Goal: Task Accomplishment & Management: Manage account settings

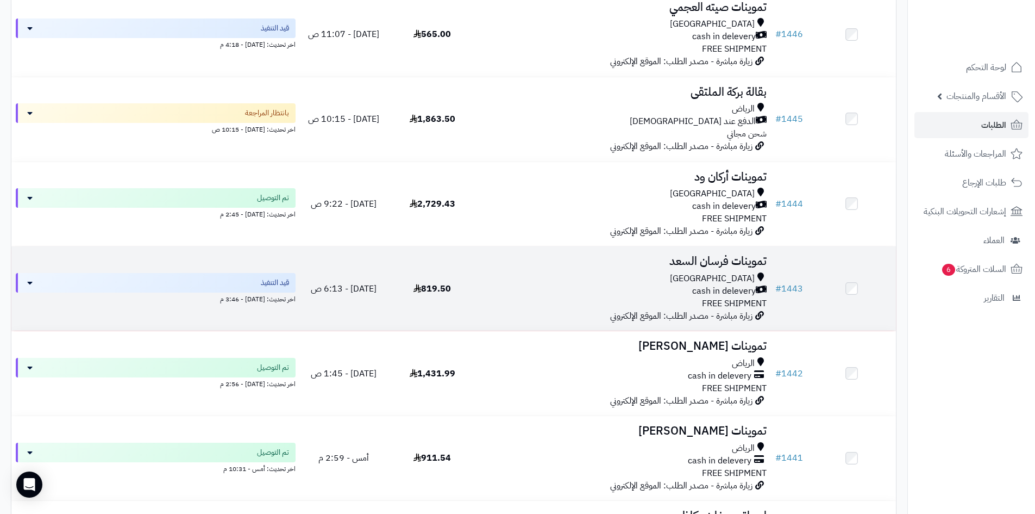
scroll to position [1033, 0]
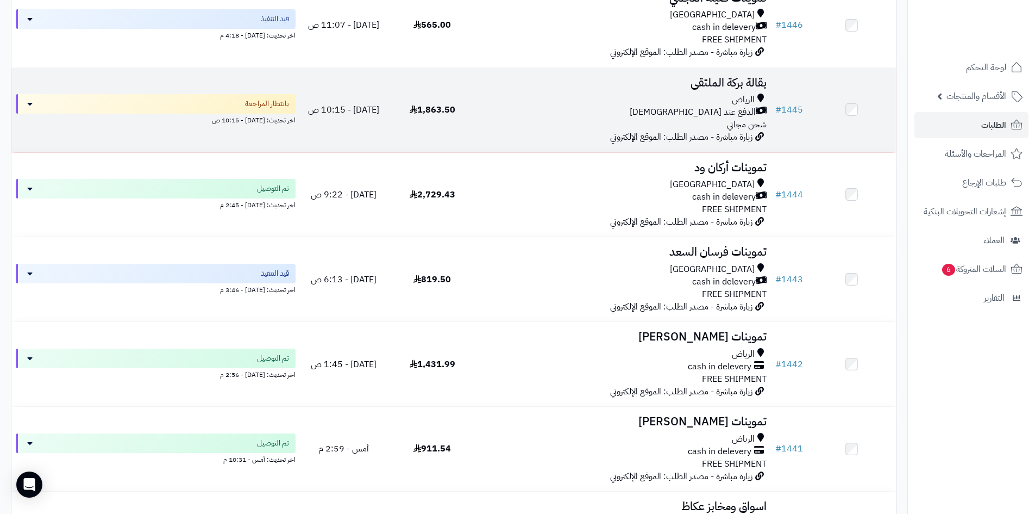
click at [578, 108] on div "الدفع عند [DEMOGRAPHIC_DATA]" at bounding box center [624, 112] width 286 height 13
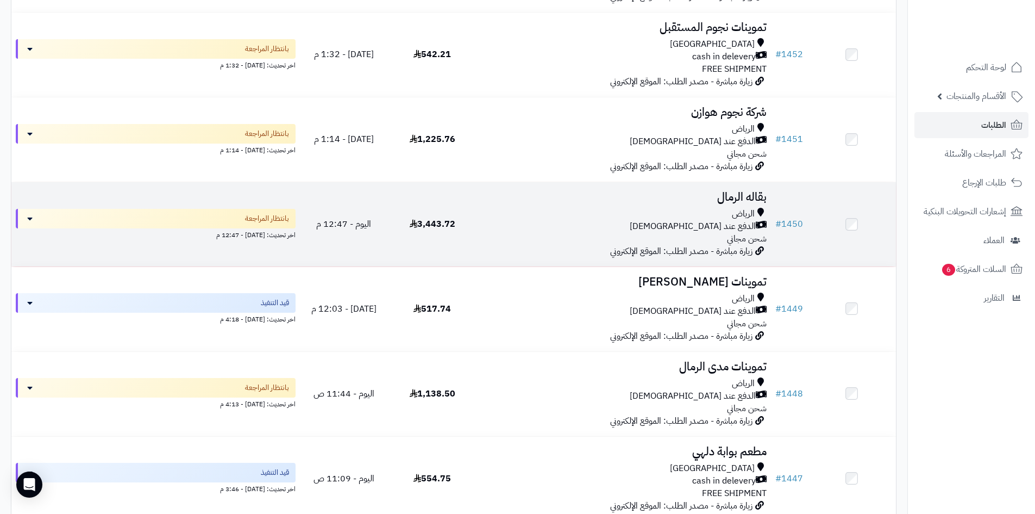
scroll to position [489, 0]
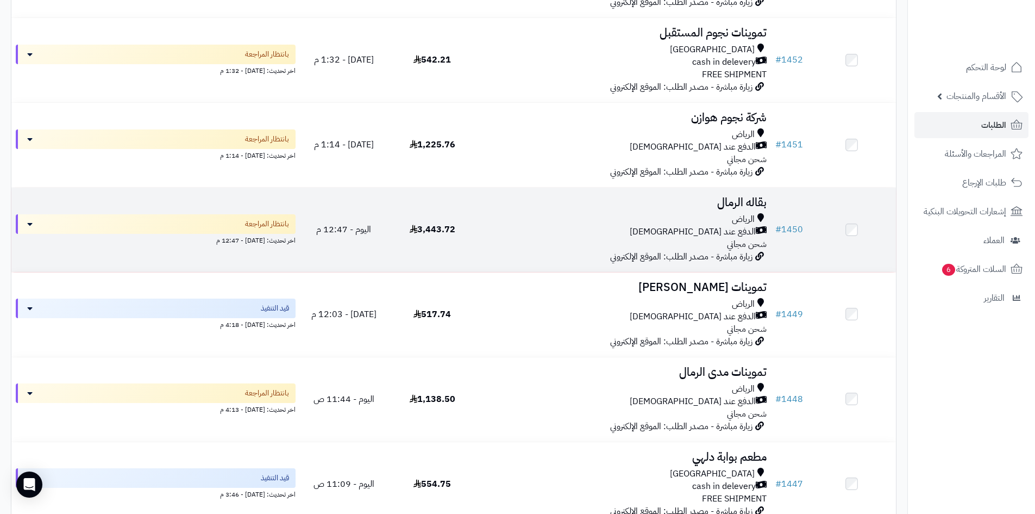
click at [539, 242] on div "الرياض الدفع عند الاستلام شحن مجاني" at bounding box center [624, 232] width 286 height 38
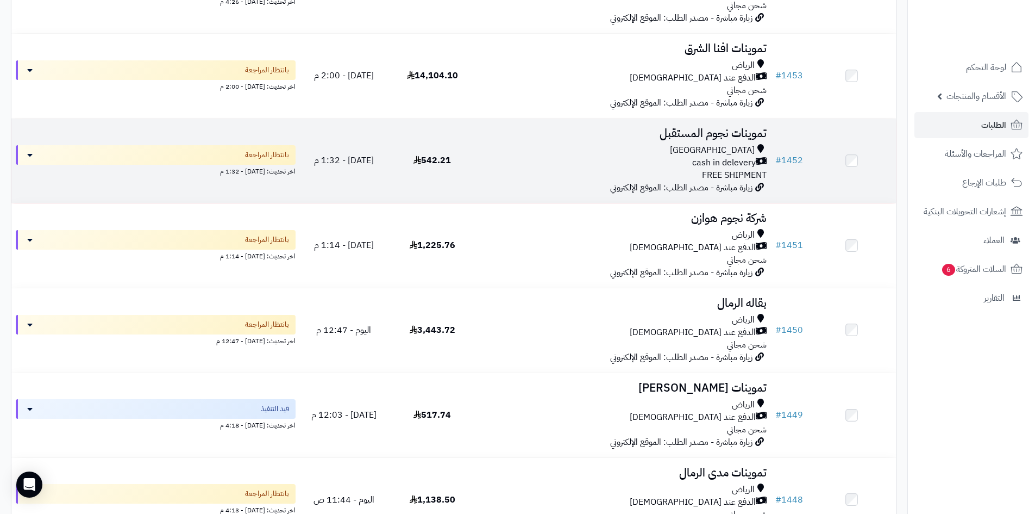
scroll to position [380, 0]
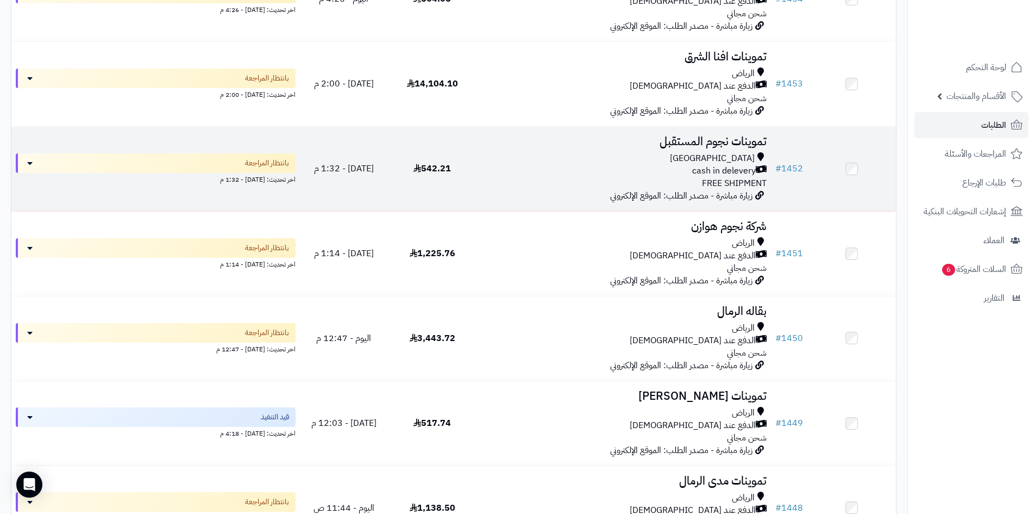
click at [554, 191] on td "تموينات نجوم المستقبل Riyadh cash in delevery FREE SHIPMENT زيارة مباشرة - مصدر…" at bounding box center [624, 169] width 295 height 84
click at [499, 174] on div "cash in delevery" at bounding box center [624, 171] width 286 height 13
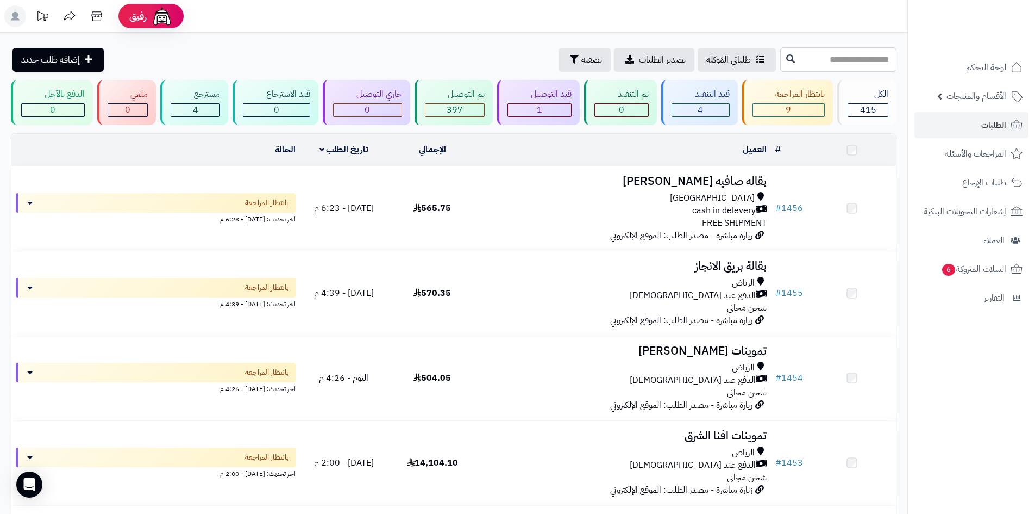
scroll to position [380, 0]
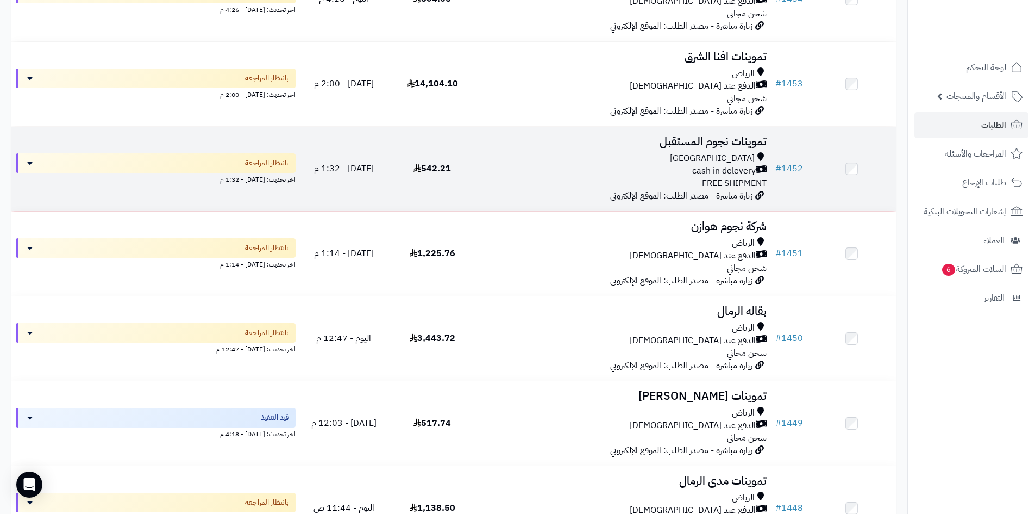
click at [516, 177] on div "Riyadh cash in delevery FREE SHIPMENT" at bounding box center [624, 171] width 286 height 38
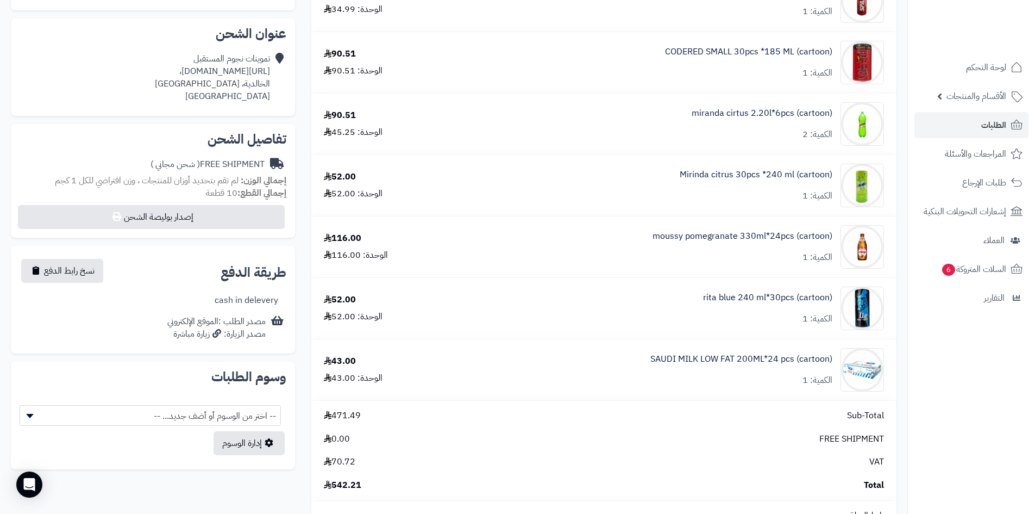
scroll to position [504, 0]
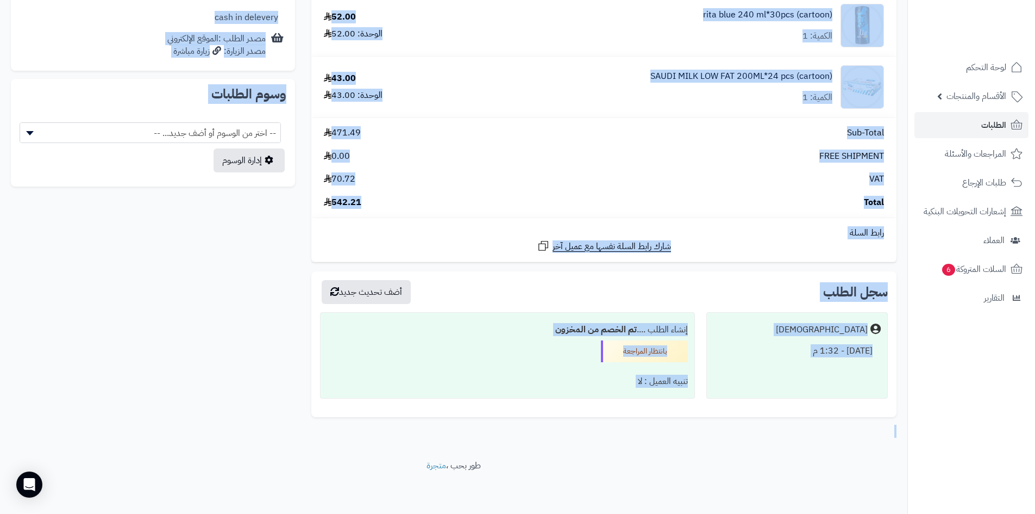
drag, startPoint x: 304, startPoint y: 132, endPoint x: 1043, endPoint y: 539, distance: 843.8
click at [218, 270] on div "**********" at bounding box center [454, 31] width 902 height 811
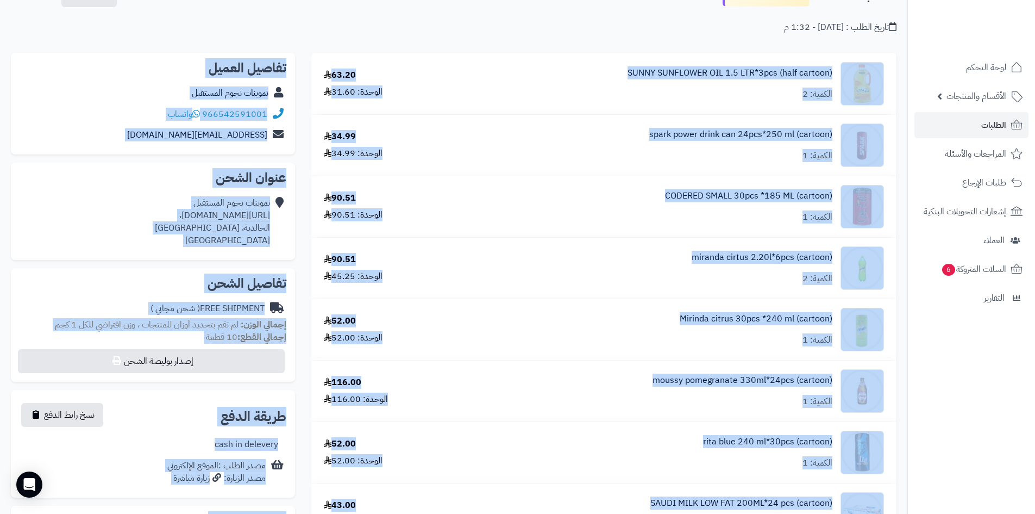
scroll to position [15, 0]
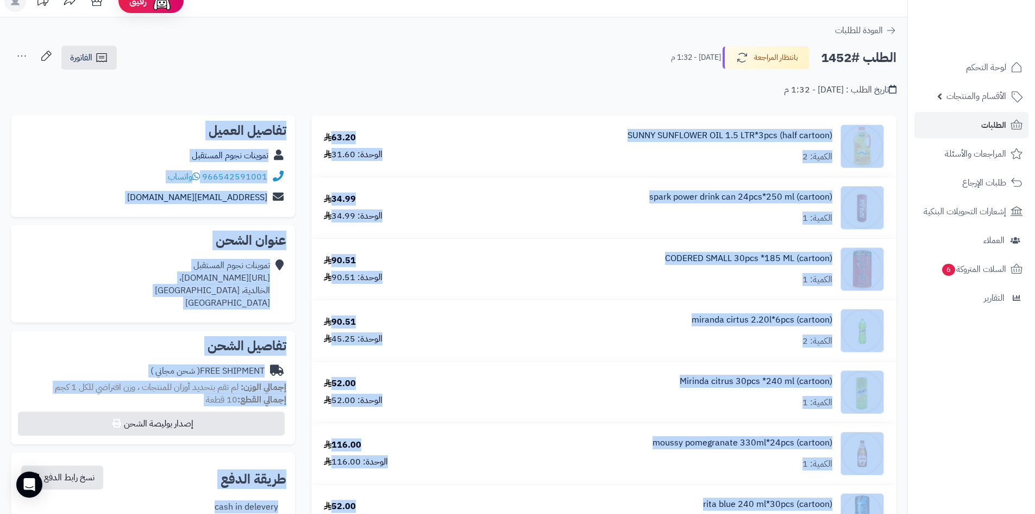
click at [307, 129] on div "**********" at bounding box center [604, 520] width 602 height 811
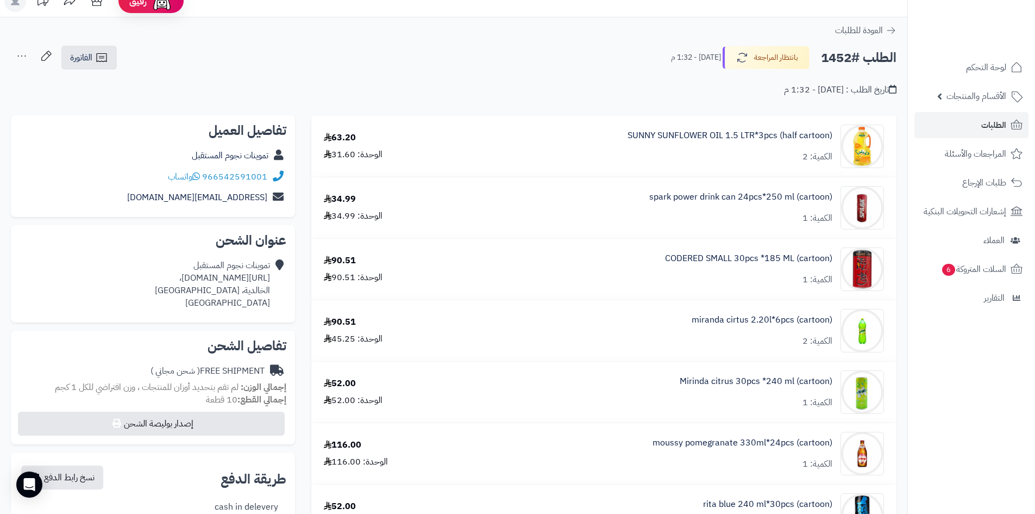
scroll to position [504, 0]
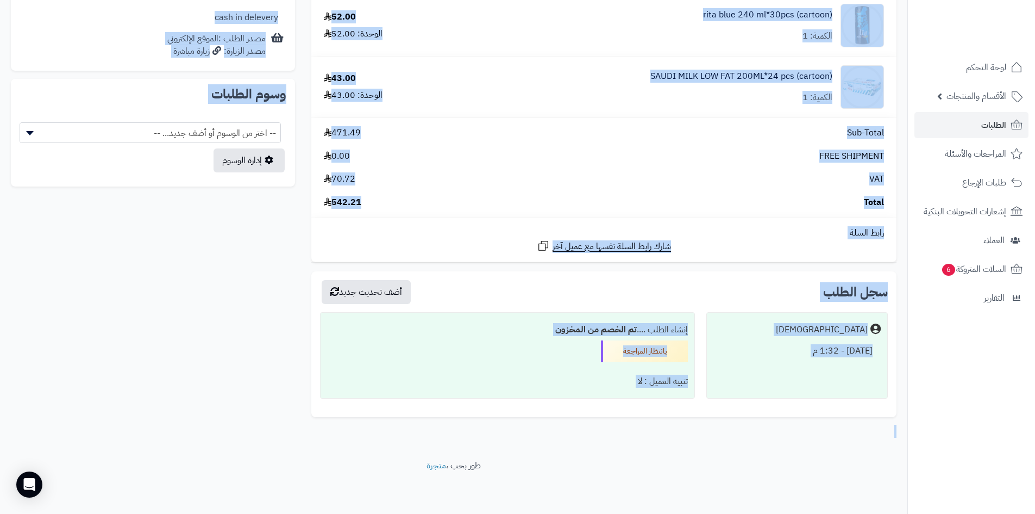
drag, startPoint x: 303, startPoint y: 102, endPoint x: 762, endPoint y: 391, distance: 541.9
click at [272, 253] on div "**********" at bounding box center [454, 31] width 902 height 811
drag, startPoint x: 358, startPoint y: 47, endPoint x: 955, endPoint y: 534, distance: 771.1
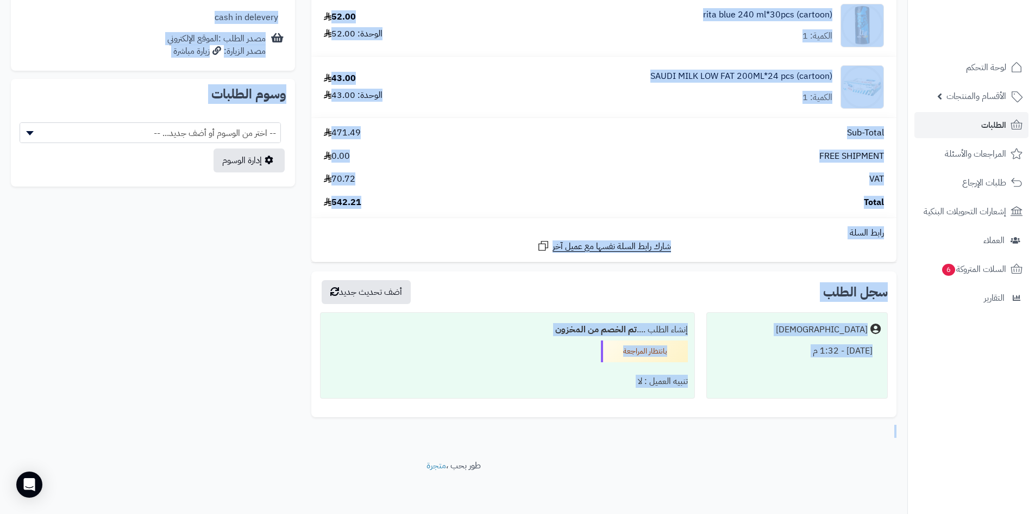
click at [271, 271] on div "**********" at bounding box center [454, 31] width 902 height 811
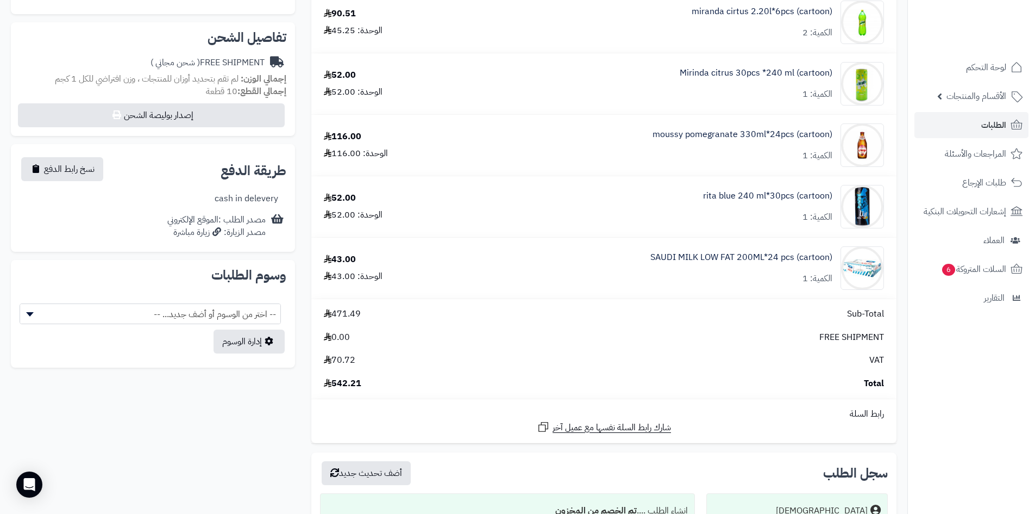
scroll to position [287, 0]
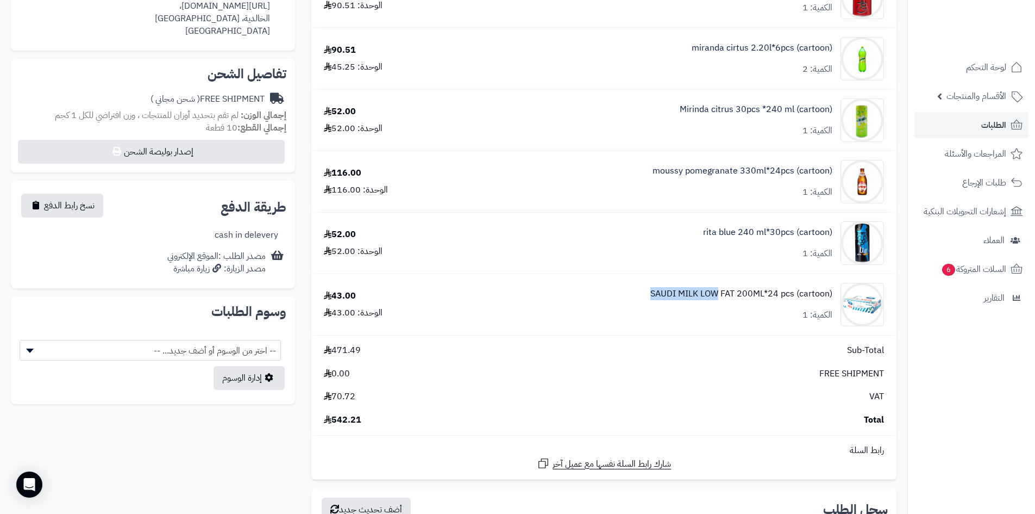
drag, startPoint x: 632, startPoint y: 289, endPoint x: 719, endPoint y: 295, distance: 87.7
click at [719, 295] on div "SAUDI MILK LOW FAT 200ML*24 pcs (cartoon) الكمية: 1" at bounding box center [675, 304] width 436 height 43
copy link "SAUDI MILK LOW"
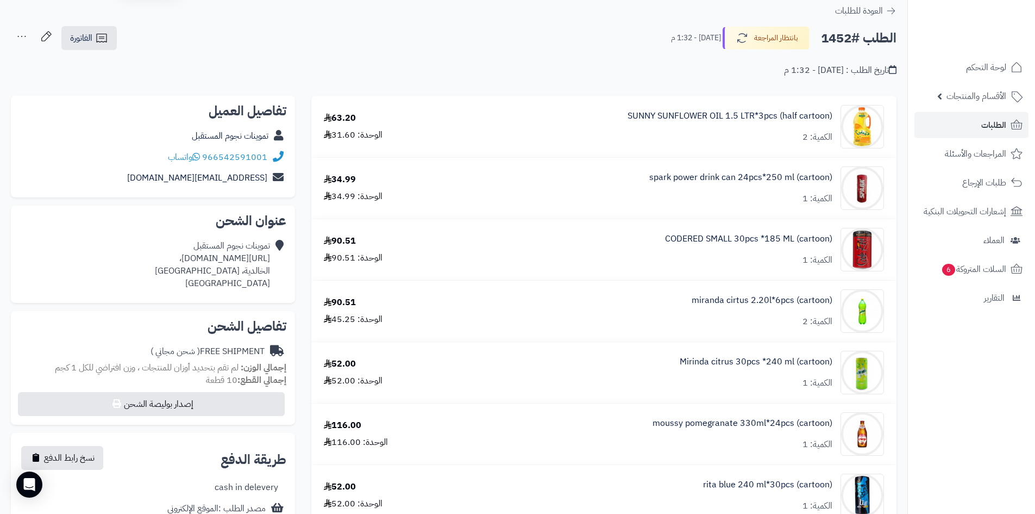
scroll to position [0, 0]
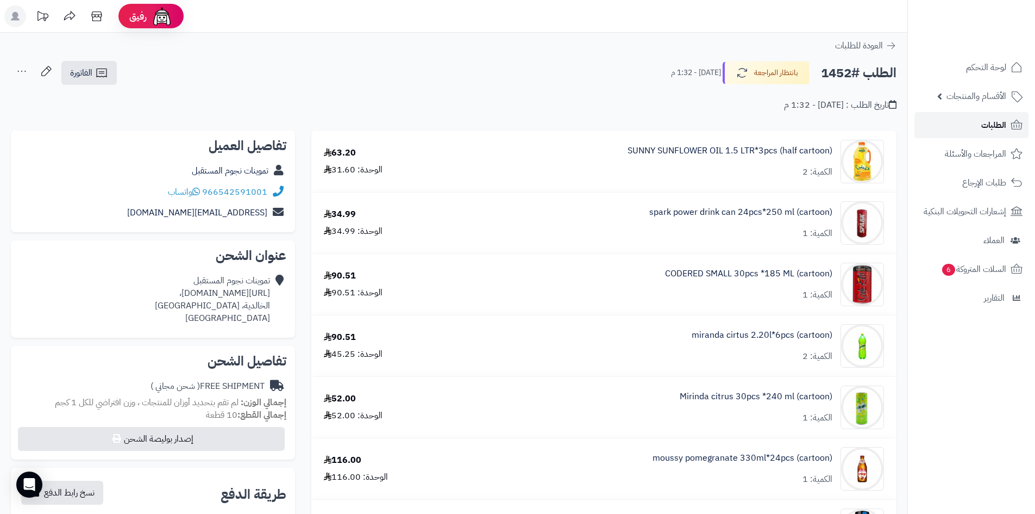
click at [971, 129] on link "الطلبات" at bounding box center [972, 125] width 114 height 26
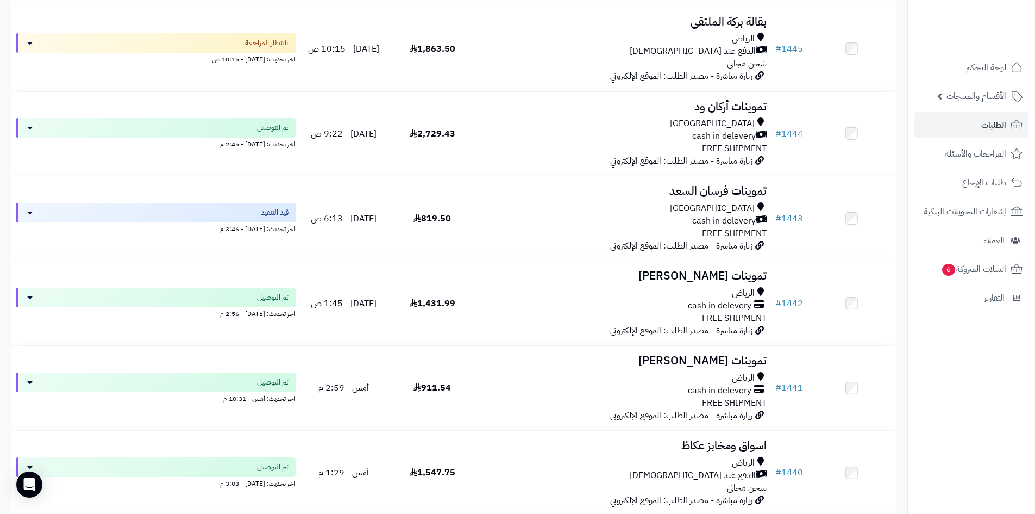
scroll to position [1446, 0]
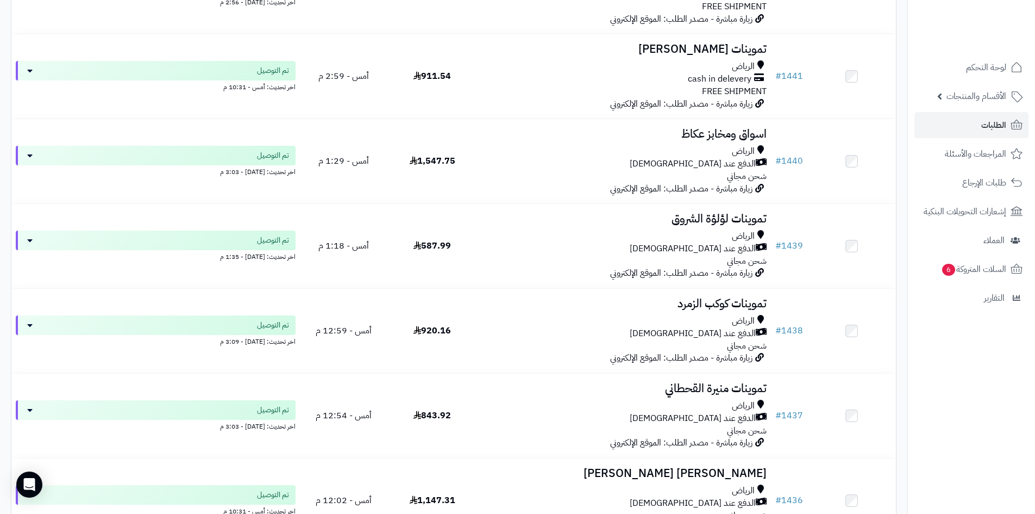
drag, startPoint x: 0, startPoint y: 160, endPoint x: 999, endPoint y: 535, distance: 1067.7
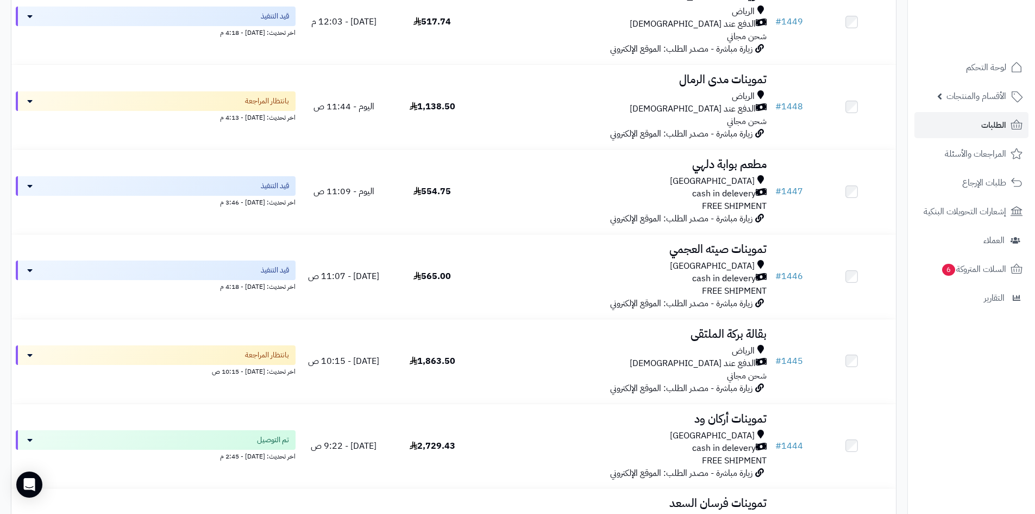
scroll to position [0, 0]
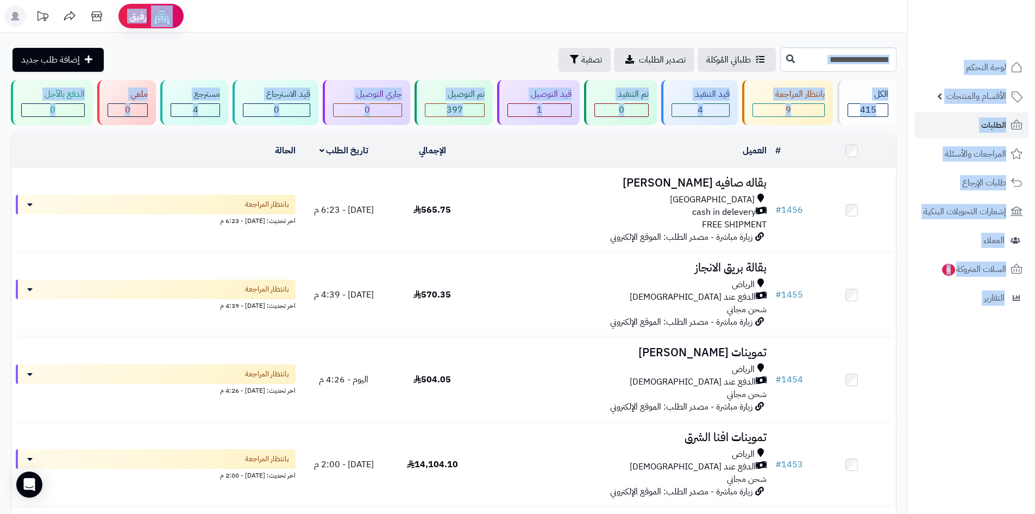
drag, startPoint x: 0, startPoint y: 140, endPoint x: 761, endPoint y: -47, distance: 783.5
click at [761, 0] on html "رفيق ! الطلبات معالجة مكتمل إرجاع المنتجات العملاء المتواجدون الان 525 عملاء من…" at bounding box center [517, 257] width 1035 height 514
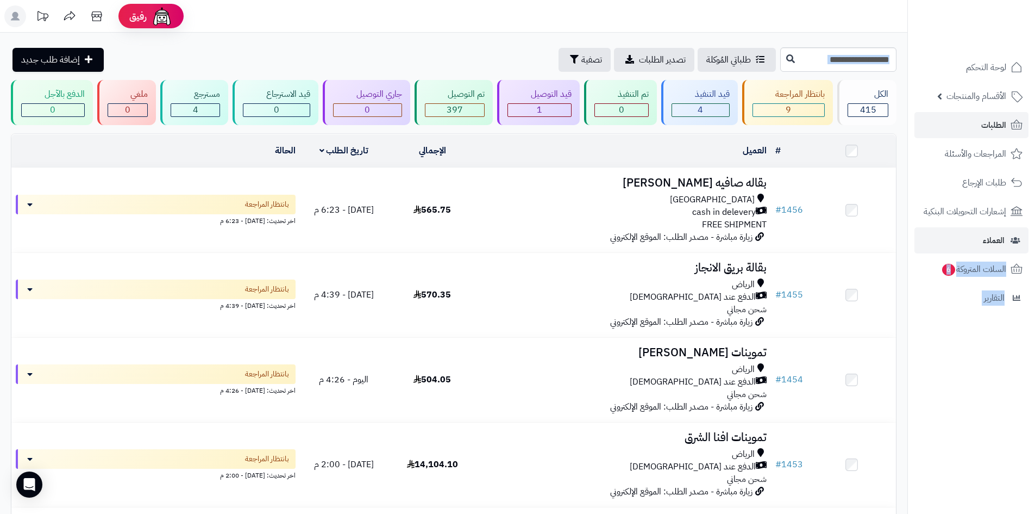
drag, startPoint x: 0, startPoint y: 71, endPoint x: 963, endPoint y: 240, distance: 977.4
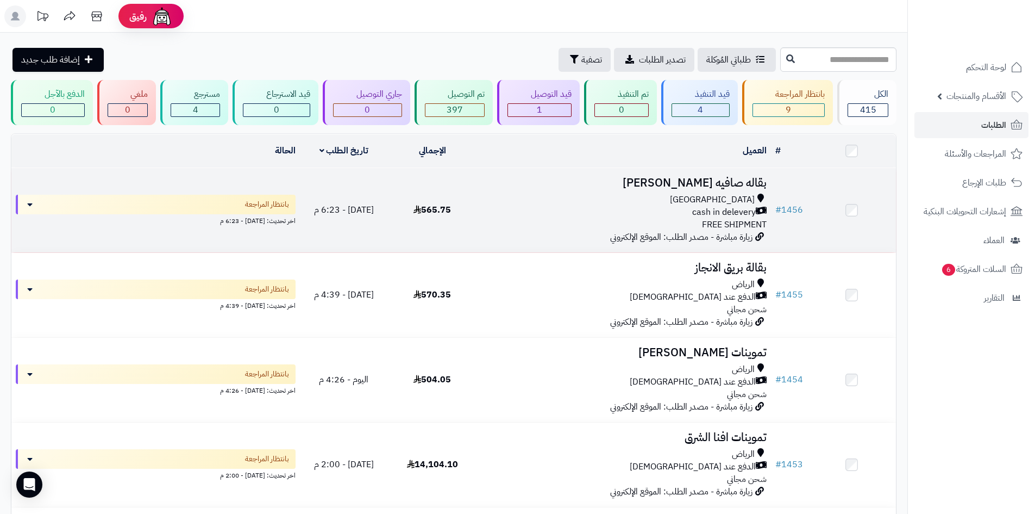
click at [548, 232] on td "بقاله صافيه الدوسري Riyadh cash in delevery FREE SHIPMENT زيارة مباشرة - مصدر ا…" at bounding box center [624, 210] width 295 height 84
click at [538, 224] on div "[GEOGRAPHIC_DATA] cash in delevery FREE SHIPMENT" at bounding box center [624, 212] width 286 height 38
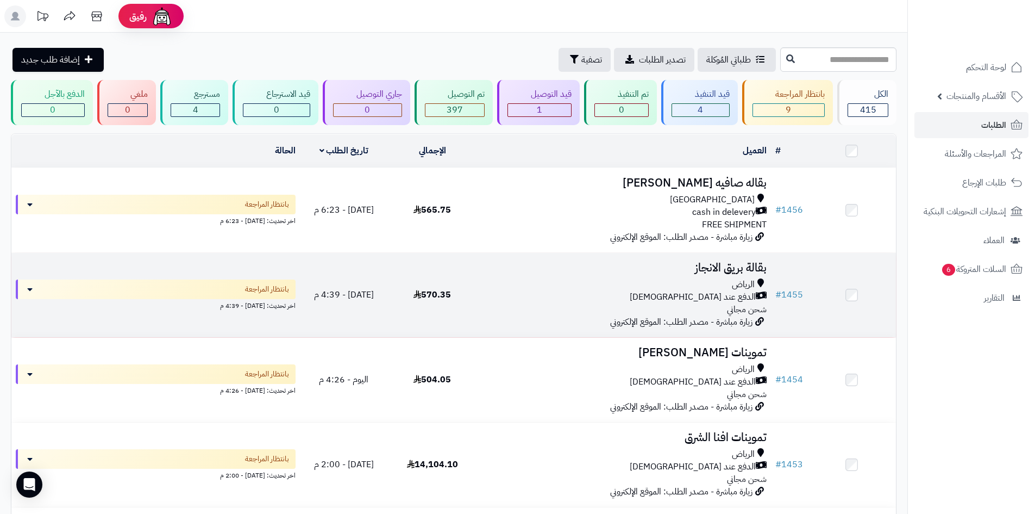
click at [533, 288] on div "الرياض" at bounding box center [624, 284] width 286 height 13
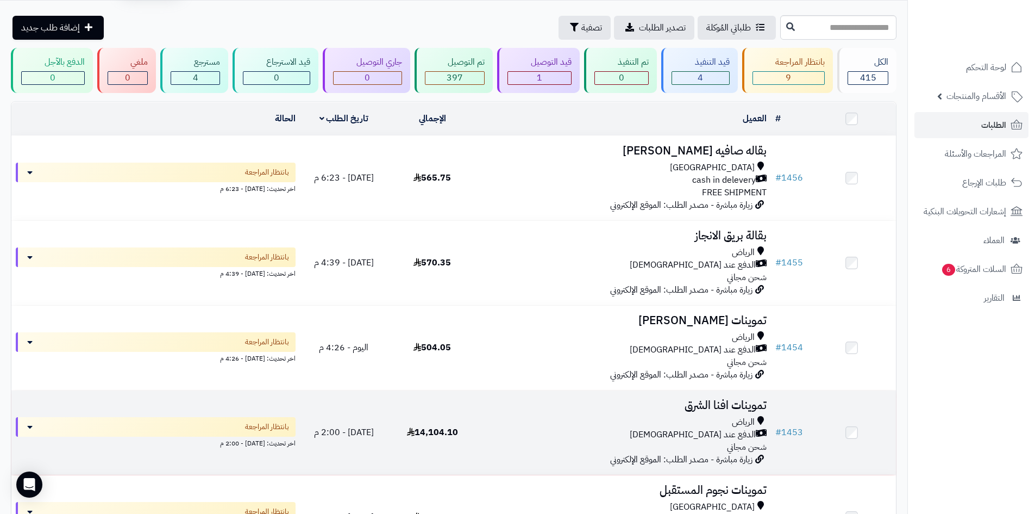
scroll to position [163, 0]
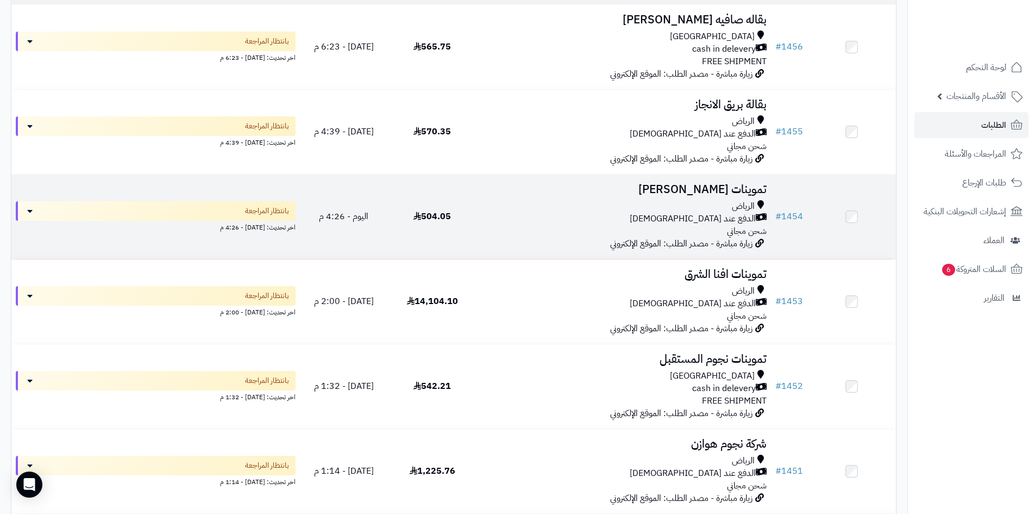
click at [518, 231] on div "الرياض الدفع عند الاستلام شحن مجاني" at bounding box center [624, 219] width 286 height 38
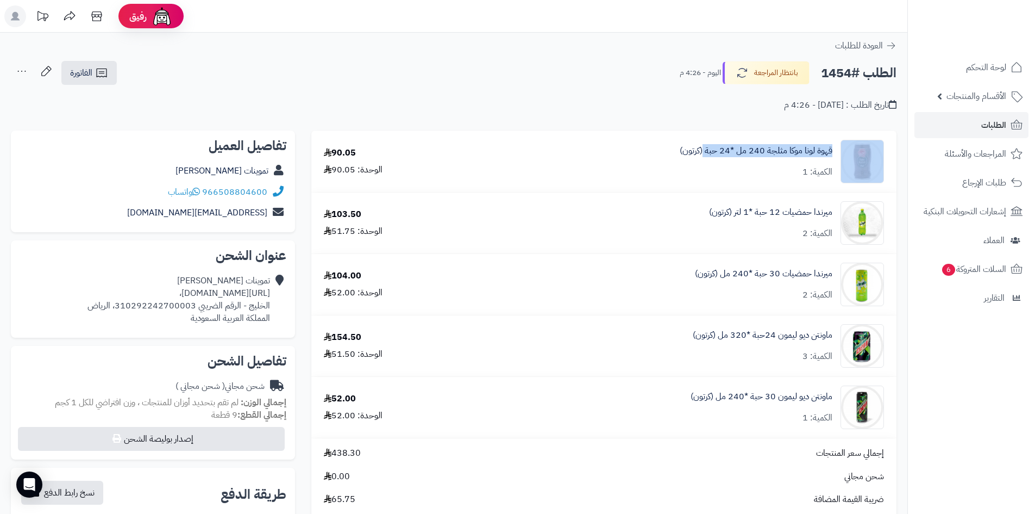
drag, startPoint x: 316, startPoint y: 117, endPoint x: 903, endPoint y: 101, distance: 586.6
click at [743, 178] on div "**********" at bounding box center [454, 457] width 908 height 848
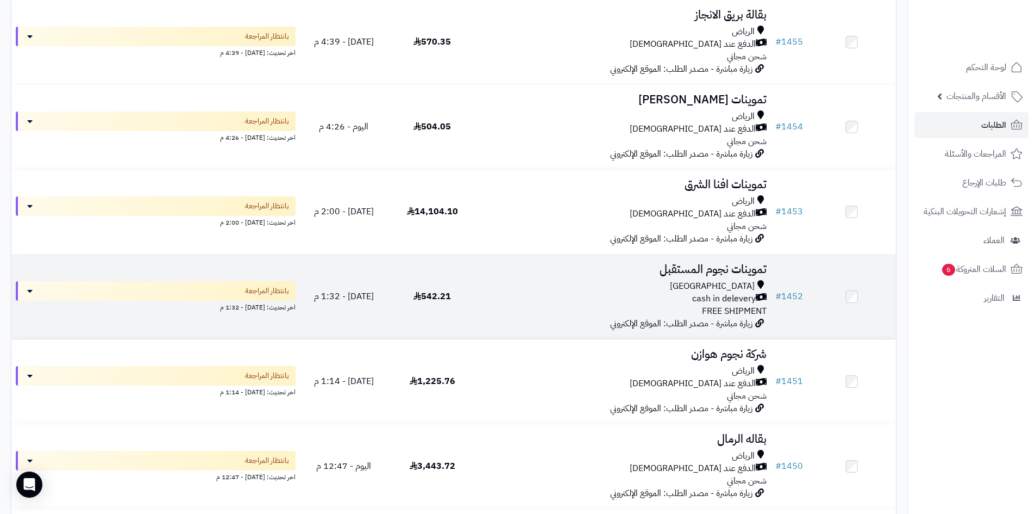
scroll to position [260, 0]
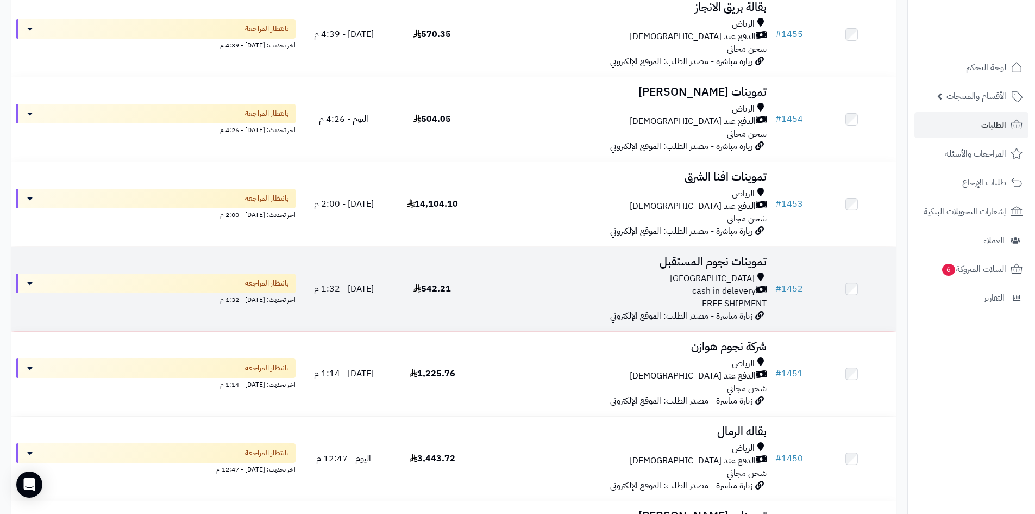
click at [561, 261] on h3 "تموينات نجوم المستقبل" at bounding box center [624, 261] width 286 height 13
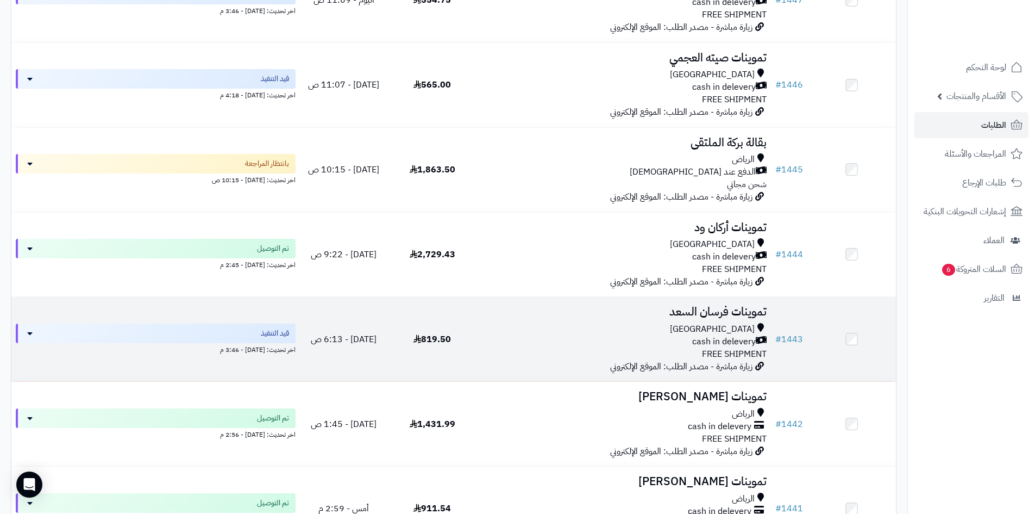
scroll to position [978, 0]
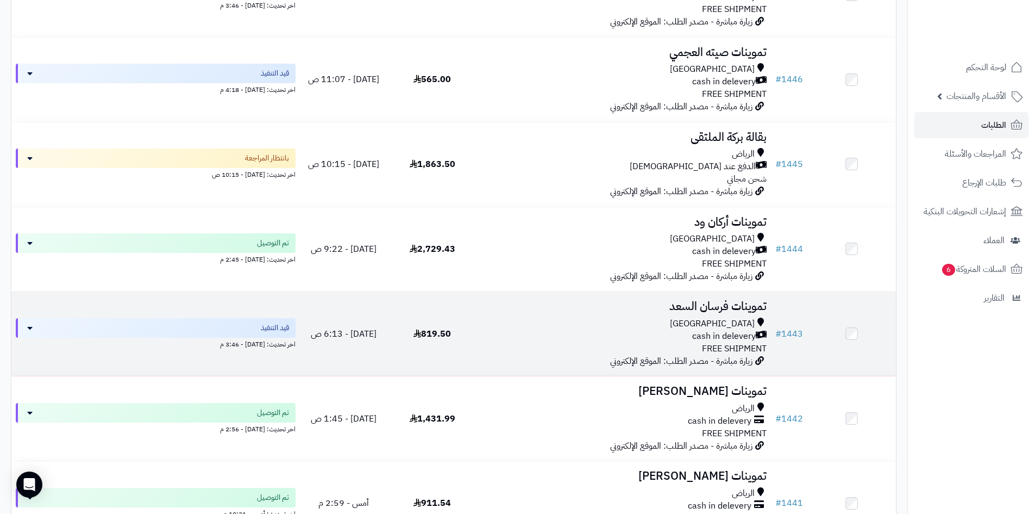
click at [565, 314] on td "تموينات فرسان السعد Riyadh cash in delevery FREE SHIPMENT زيارة مباشرة - مصدر ا…" at bounding box center [624, 333] width 295 height 84
click at [545, 321] on div "Riyadh" at bounding box center [624, 323] width 286 height 13
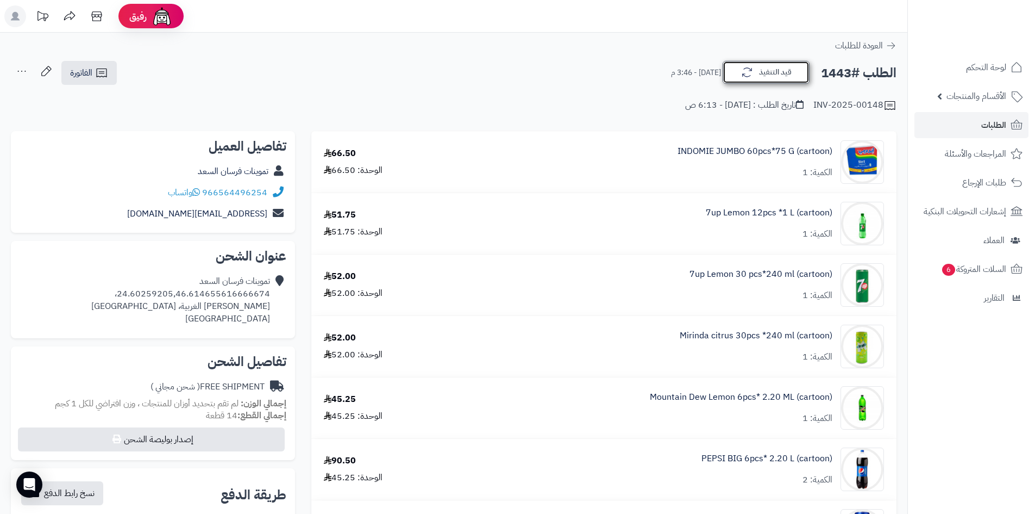
click at [786, 82] on button "قيد التنفيذ" at bounding box center [766, 72] width 87 height 23
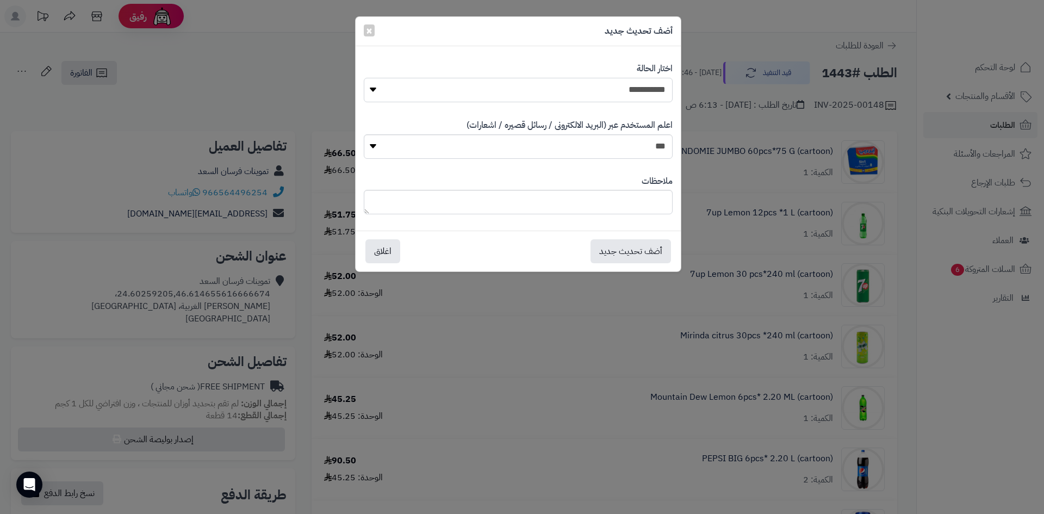
drag, startPoint x: 635, startPoint y: 86, endPoint x: 636, endPoint y: 91, distance: 5.5
click at [635, 86] on select "**********" at bounding box center [518, 90] width 309 height 24
select select "**"
click at [364, 78] on select "**********" at bounding box center [518, 90] width 309 height 24
click at [641, 247] on button "أضف تحديث جديد" at bounding box center [630, 251] width 80 height 24
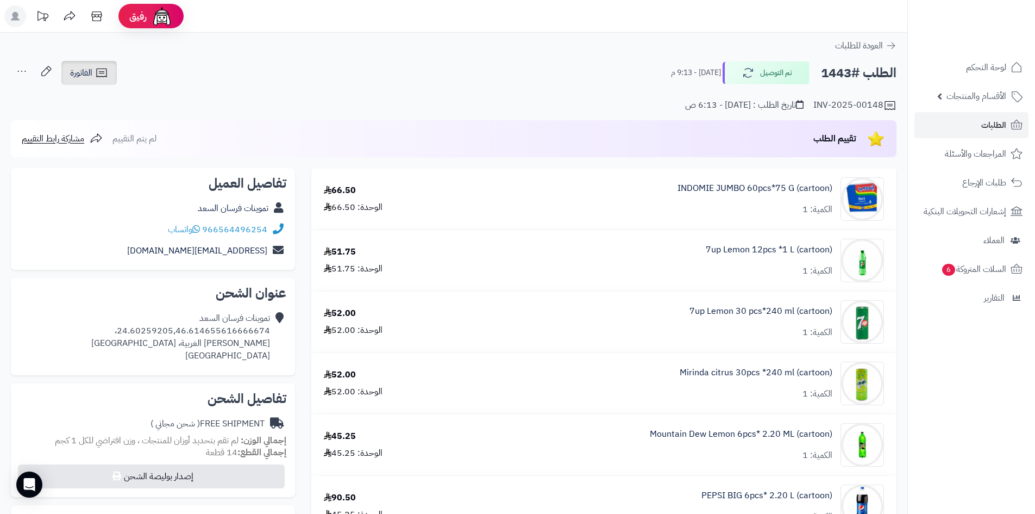
click at [88, 79] on span "الفاتورة" at bounding box center [81, 72] width 22 height 13
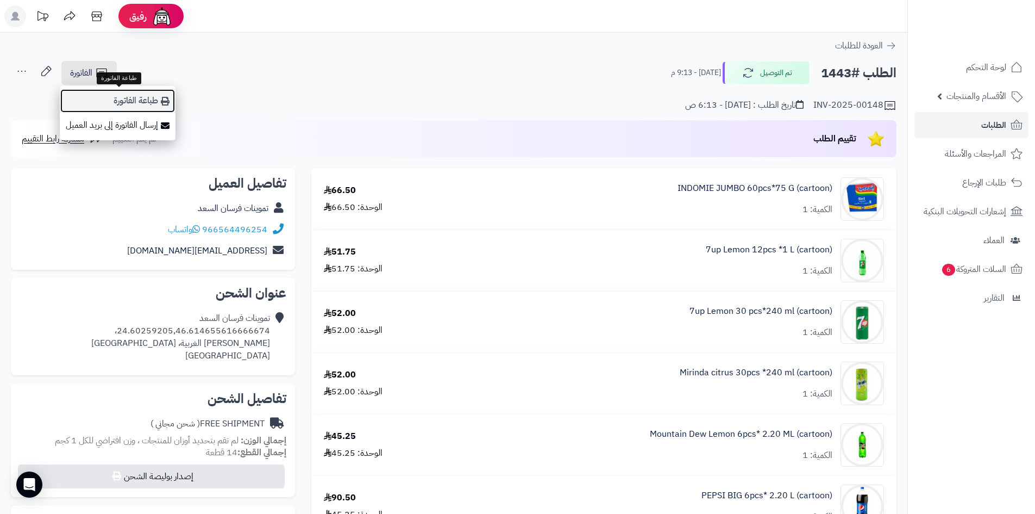
click at [156, 98] on link "طباعة الفاتورة" at bounding box center [118, 101] width 116 height 24
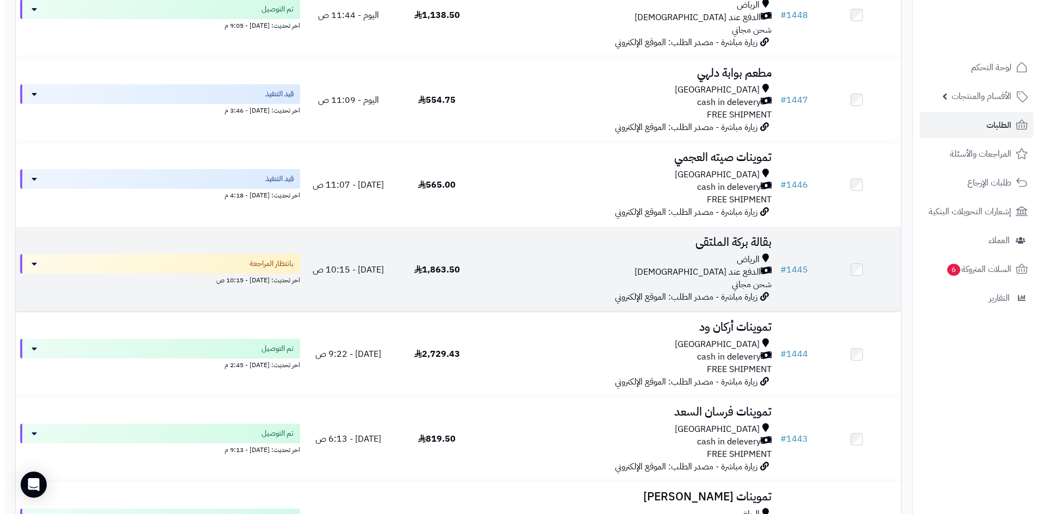
scroll to position [870, 0]
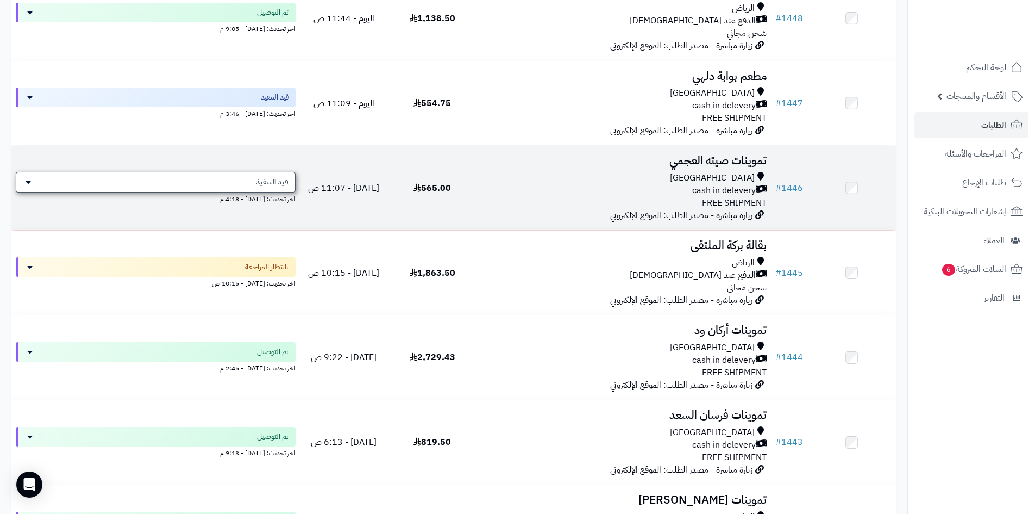
click at [284, 180] on span "قيد التنفيذ" at bounding box center [272, 182] width 33 height 11
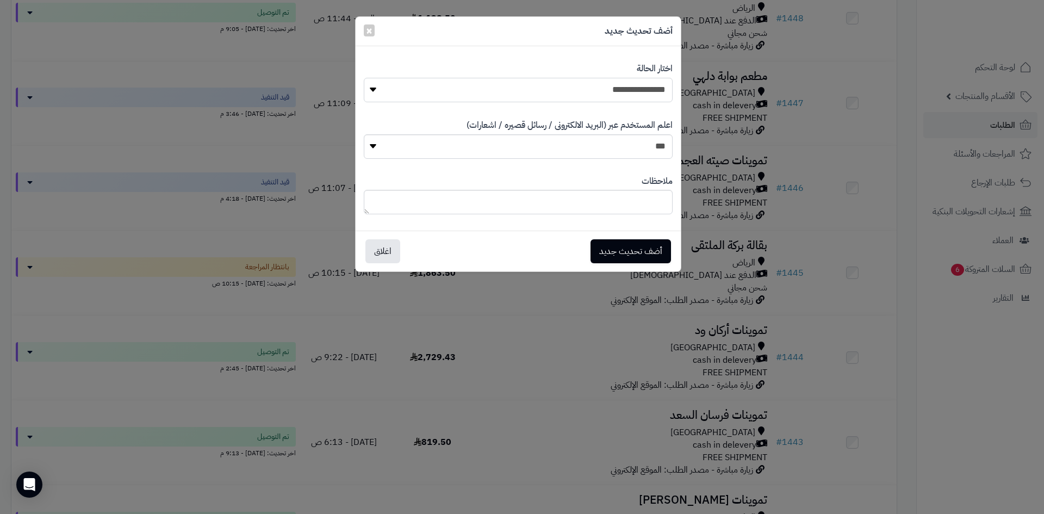
click at [639, 95] on select "**********" at bounding box center [518, 90] width 309 height 24
select select "**"
click at [364, 78] on select "**********" at bounding box center [518, 90] width 309 height 24
click at [649, 250] on button "أضف تحديث جديد" at bounding box center [630, 251] width 80 height 24
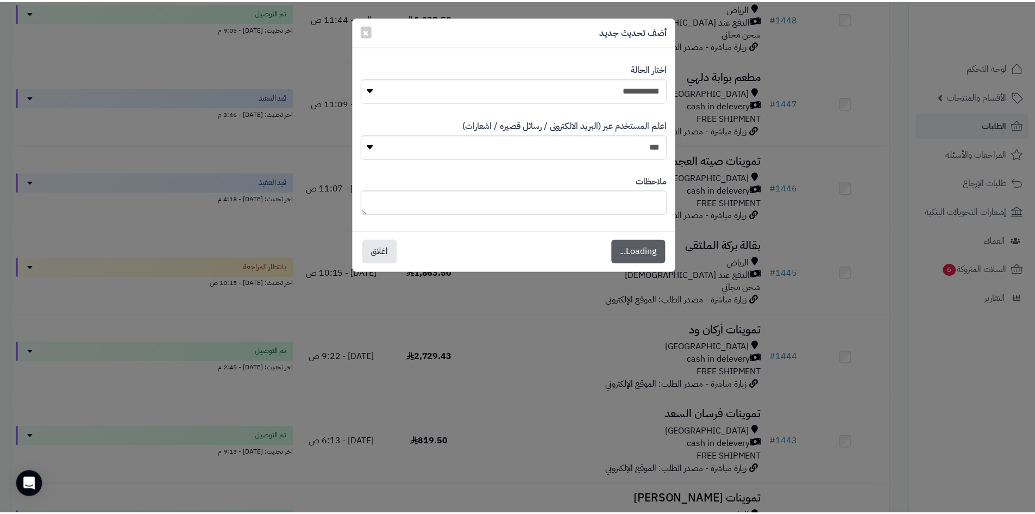
scroll to position [905, 0]
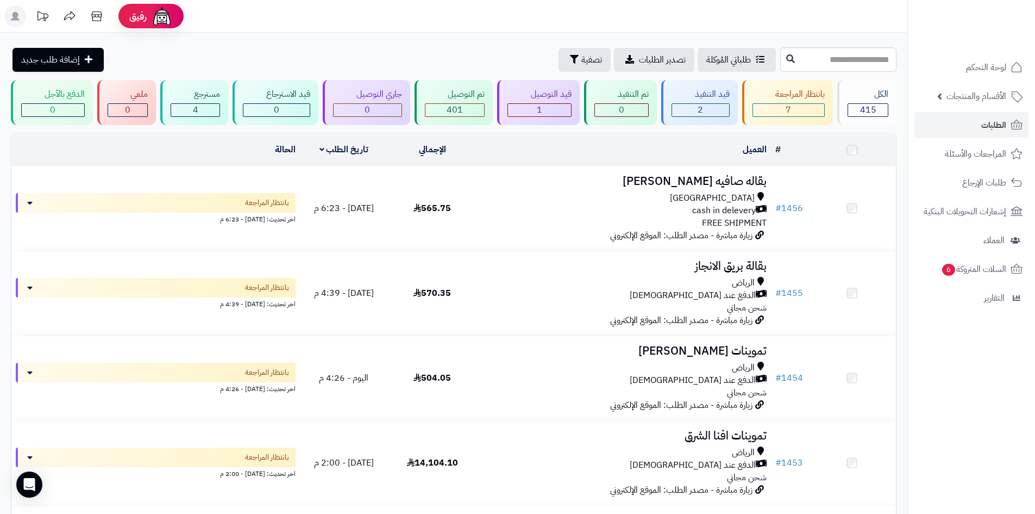
scroll to position [870, 0]
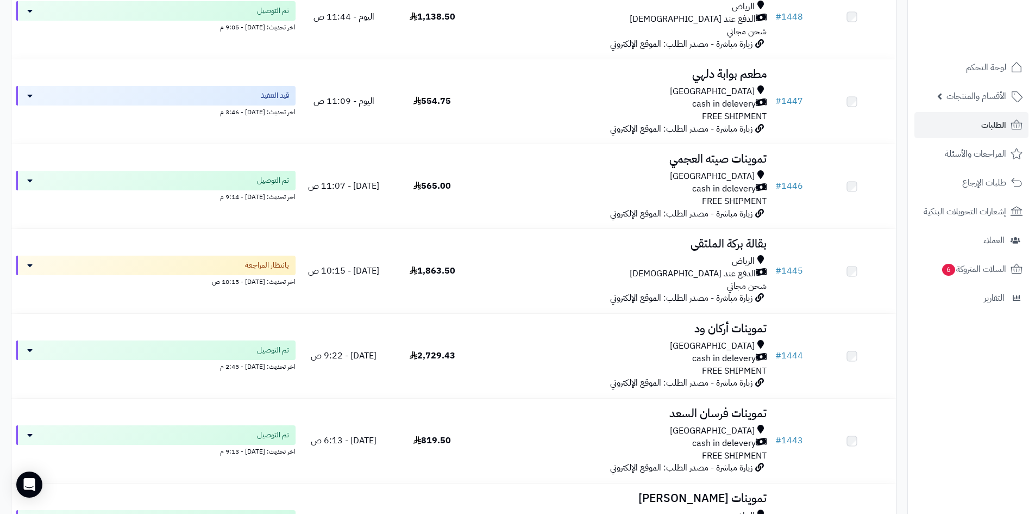
click at [621, 177] on div "Riyadh" at bounding box center [624, 176] width 286 height 13
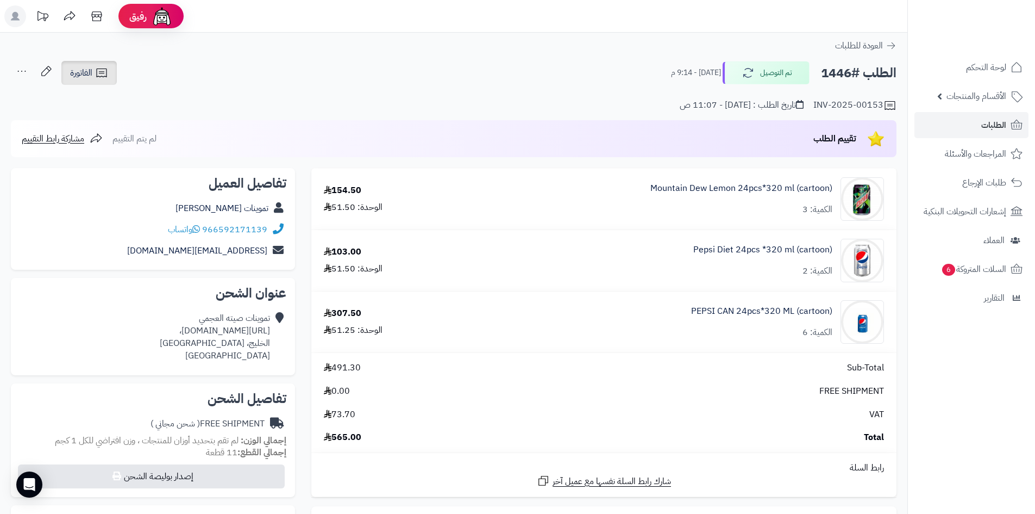
click at [83, 63] on link "الفاتورة" at bounding box center [88, 73] width 55 height 24
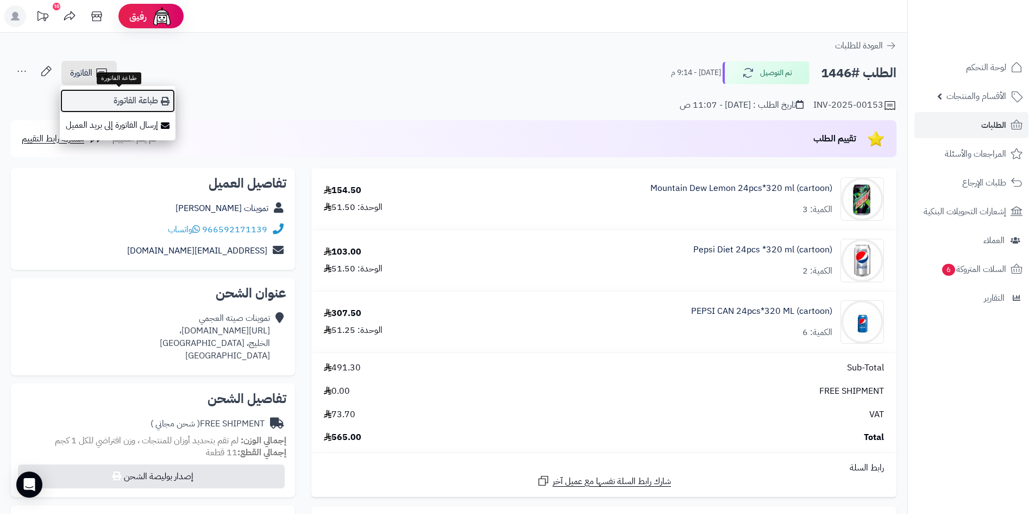
click at [140, 96] on link "طباعة الفاتورة" at bounding box center [118, 101] width 116 height 24
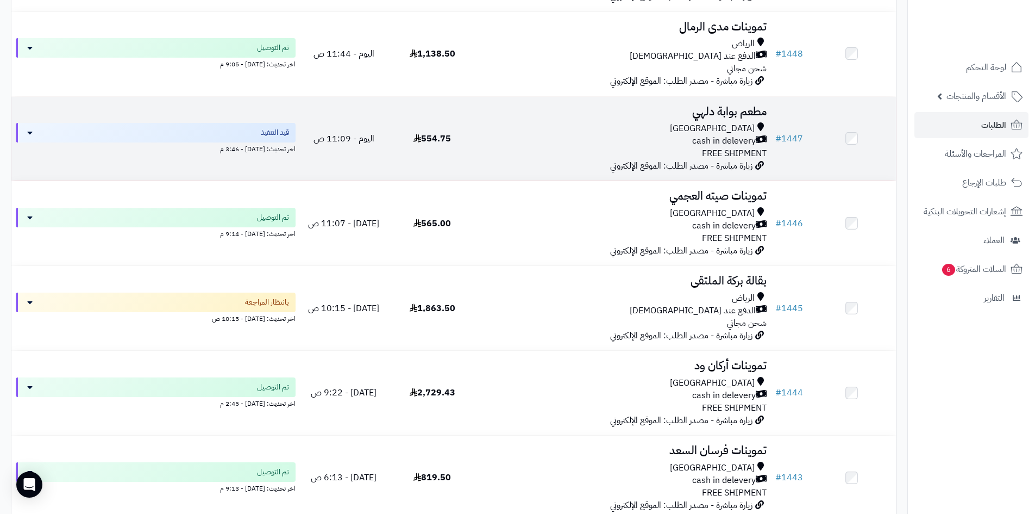
scroll to position [815, 0]
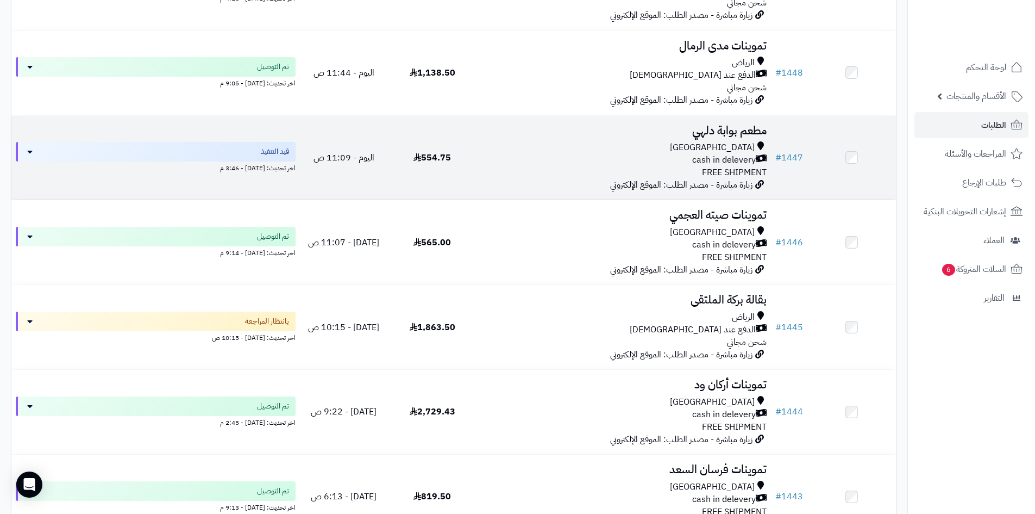
click at [528, 176] on div "[GEOGRAPHIC_DATA] cash in delevery FREE SHIPMENT" at bounding box center [624, 160] width 286 height 38
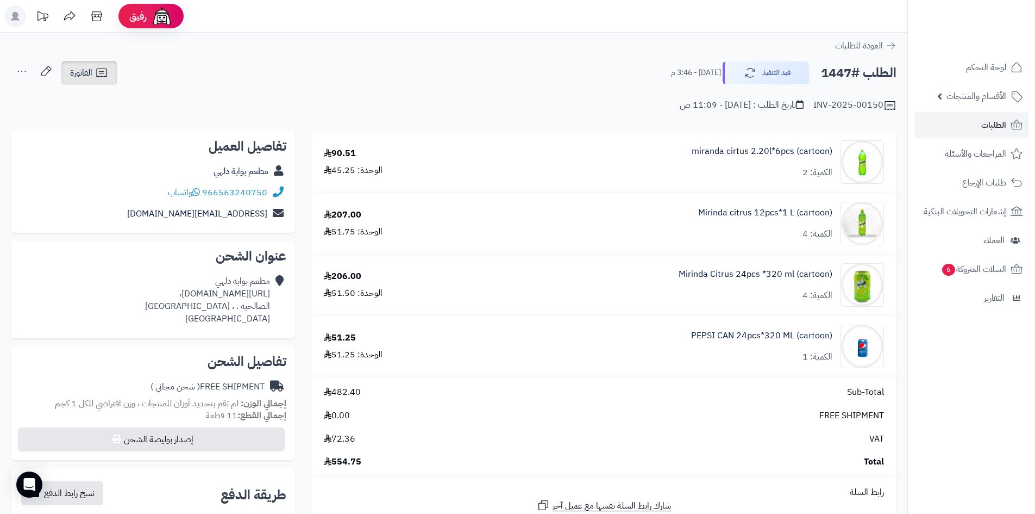
click at [98, 78] on icon at bounding box center [101, 72] width 13 height 13
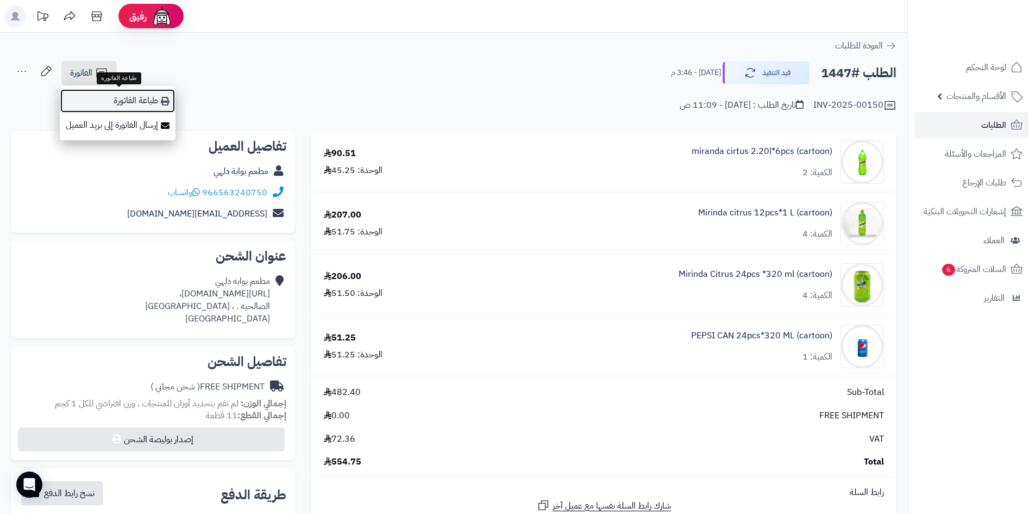
click at [132, 96] on link "طباعة الفاتورة" at bounding box center [118, 101] width 116 height 24
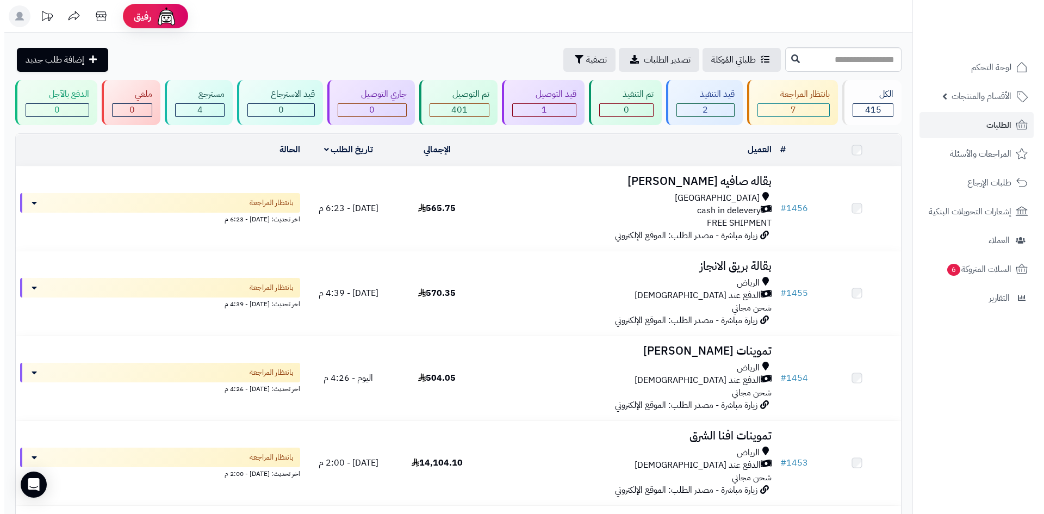
scroll to position [815, 0]
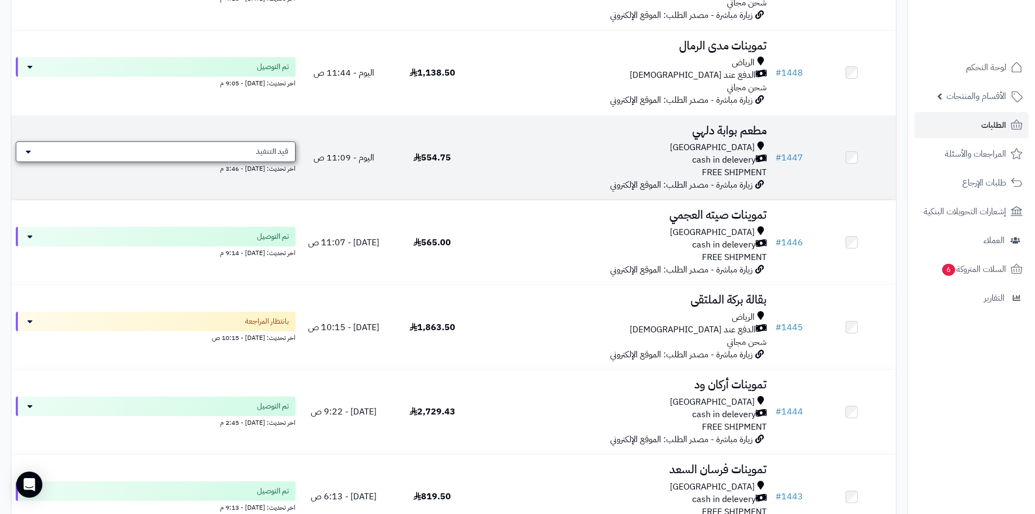
click at [286, 153] on span "قيد التنفيذ" at bounding box center [272, 151] width 33 height 11
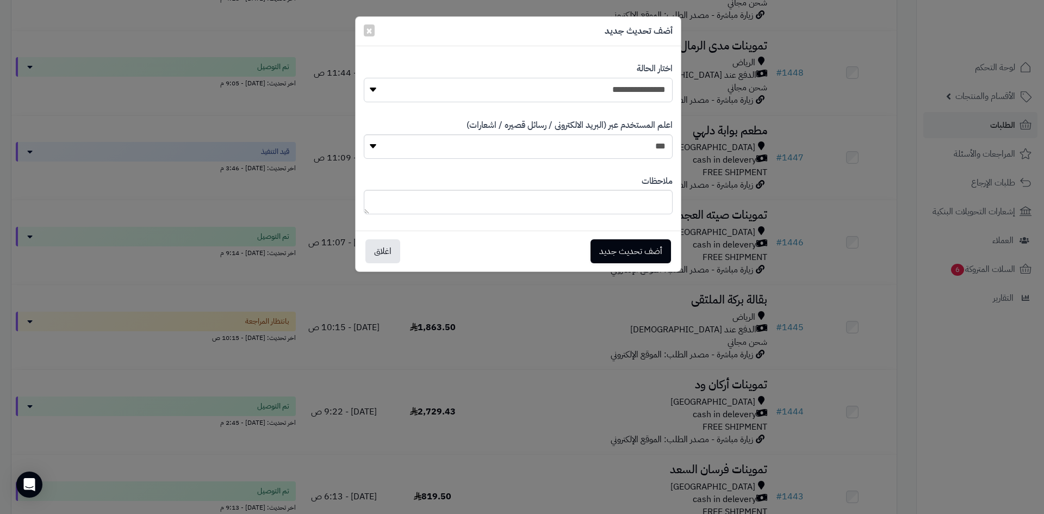
click at [645, 86] on select "**********" at bounding box center [518, 90] width 309 height 24
select select "**"
click at [364, 78] on select "**********" at bounding box center [518, 90] width 309 height 24
click at [648, 246] on button "أضف تحديث جديد" at bounding box center [630, 251] width 80 height 24
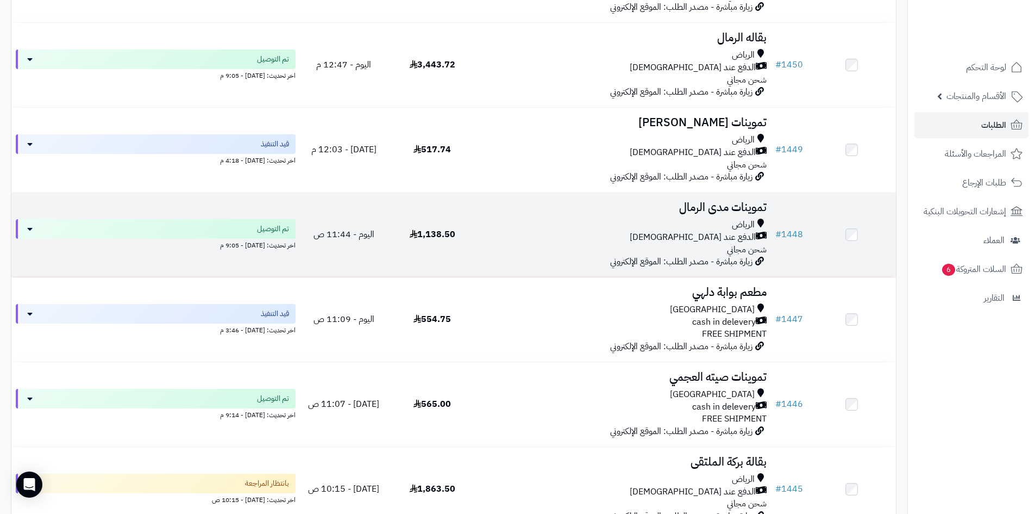
scroll to position [688, 0]
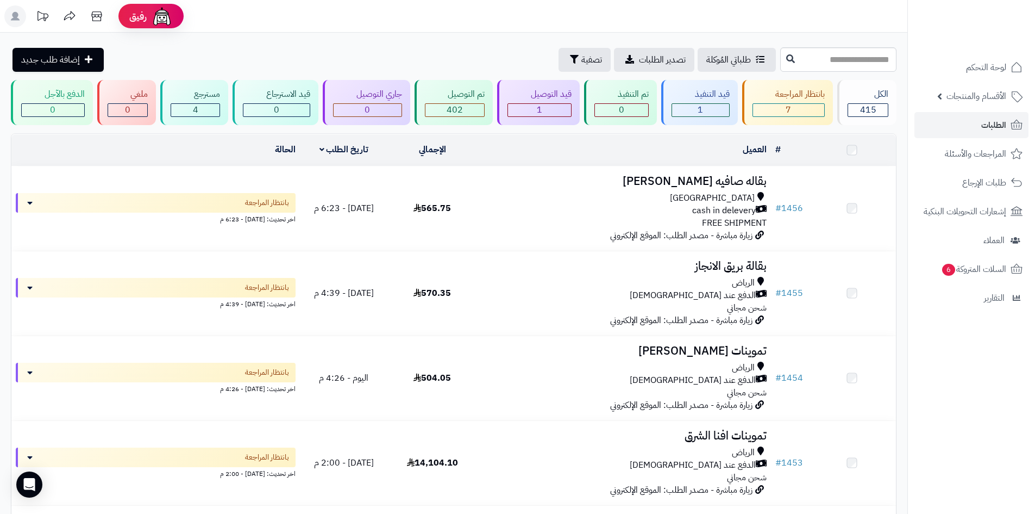
scroll to position [544, 0]
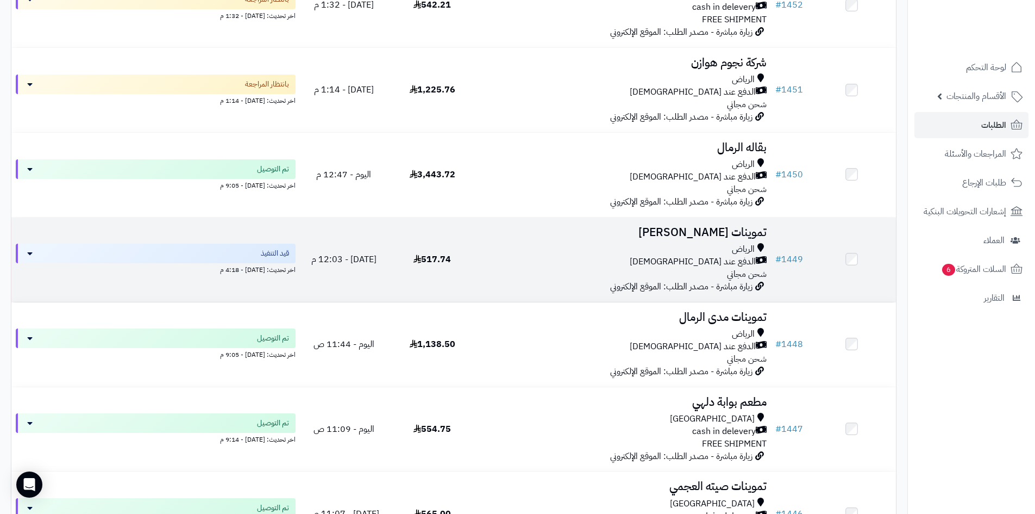
click at [536, 285] on td "تموينات زهراء مسعود سعيد الرياض الدفع عند الاستلام شحن مجاني زيارة مباشرة - مصد…" at bounding box center [624, 259] width 295 height 84
click at [626, 239] on td "تموينات زهراء مسعود سعيد الرياض الدفع عند الاستلام شحن مجاني زيارة مباشرة - مصد…" at bounding box center [624, 259] width 295 height 84
click at [627, 239] on td "تموينات زهراء مسعود سعيد الرياض الدفع عند الاستلام شحن مجاني زيارة مباشرة - مصد…" at bounding box center [624, 259] width 295 height 84
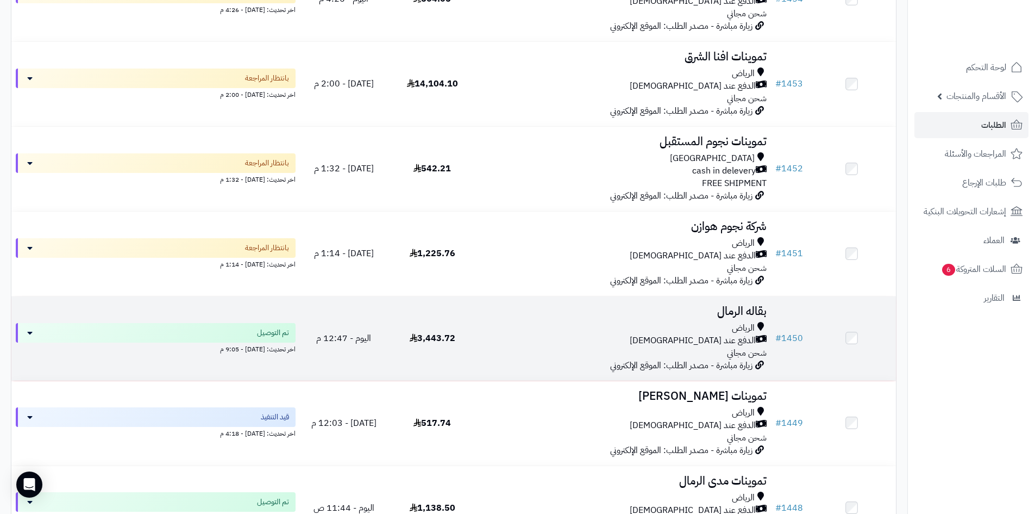
scroll to position [490, 0]
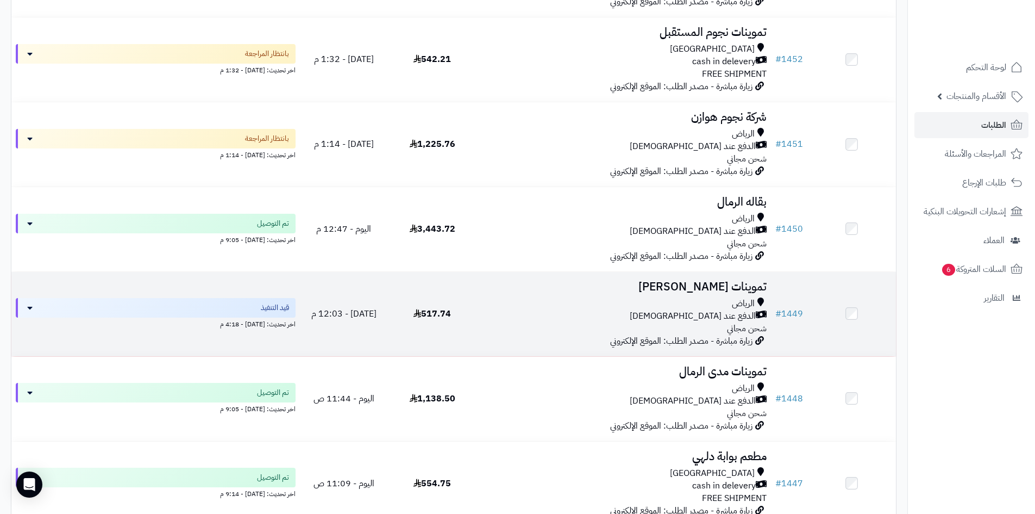
click at [660, 322] on div "الرياض الدفع عند الاستلام شحن مجاني" at bounding box center [624, 316] width 286 height 38
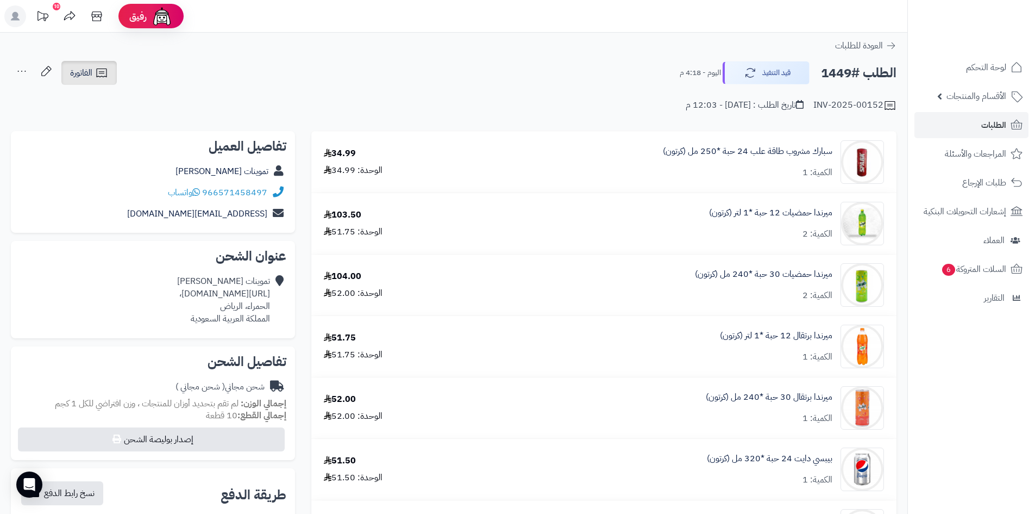
click at [102, 73] on icon at bounding box center [101, 72] width 13 height 13
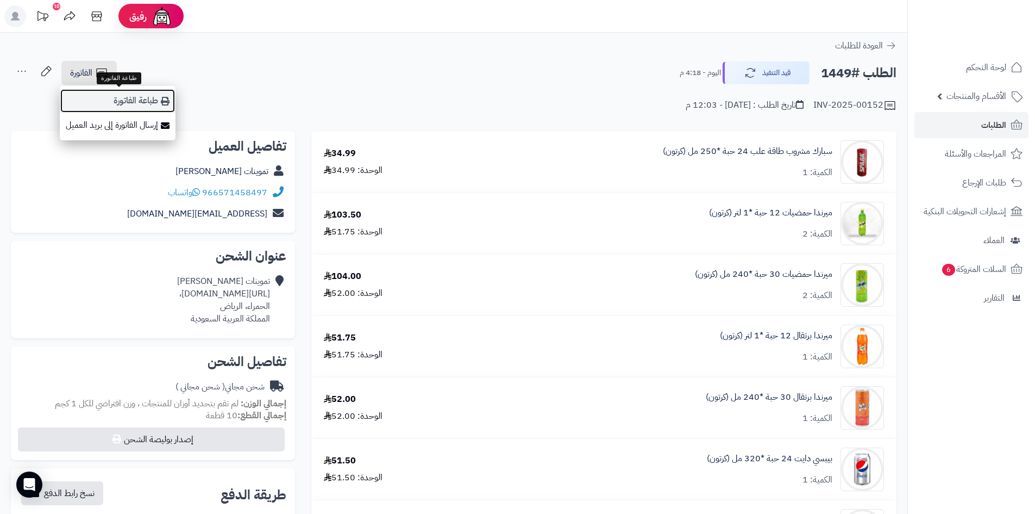
click at [150, 104] on link "طباعة الفاتورة" at bounding box center [118, 101] width 116 height 24
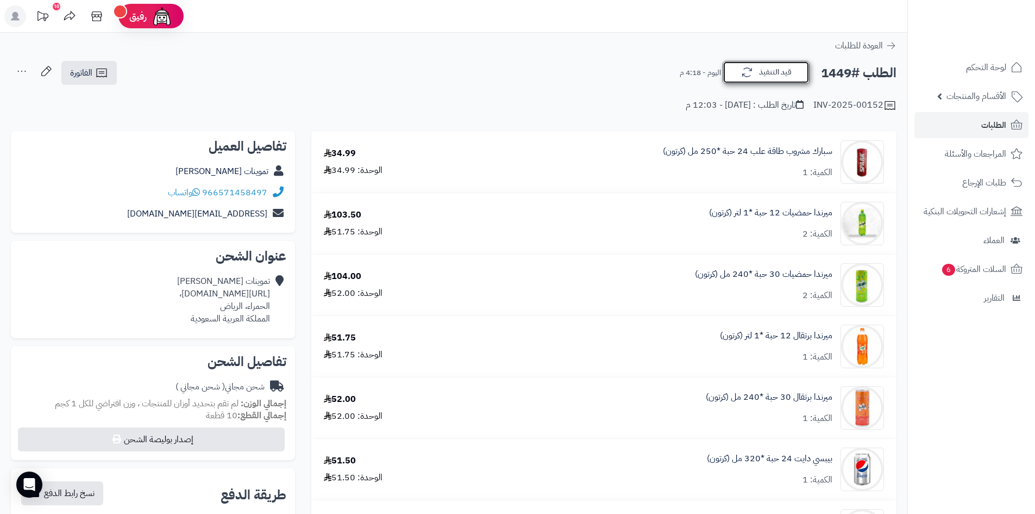
click at [766, 78] on button "قيد التنفيذ" at bounding box center [766, 72] width 87 height 23
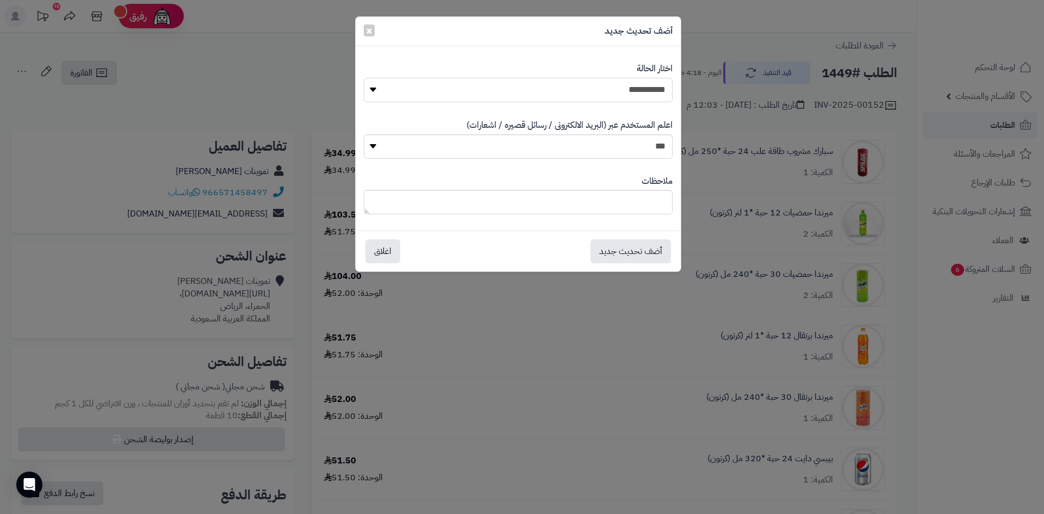
click at [634, 92] on select "**********" at bounding box center [518, 90] width 309 height 24
select select "**"
click at [364, 78] on select "**********" at bounding box center [518, 90] width 309 height 24
click at [629, 257] on button "أضف تحديث جديد" at bounding box center [630, 251] width 80 height 24
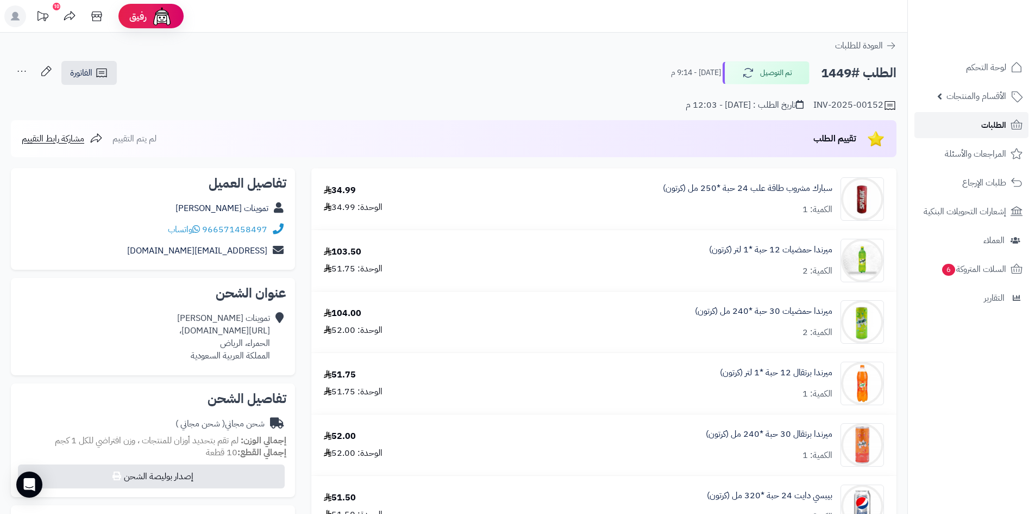
click at [1008, 129] on link "الطلبات" at bounding box center [972, 125] width 114 height 26
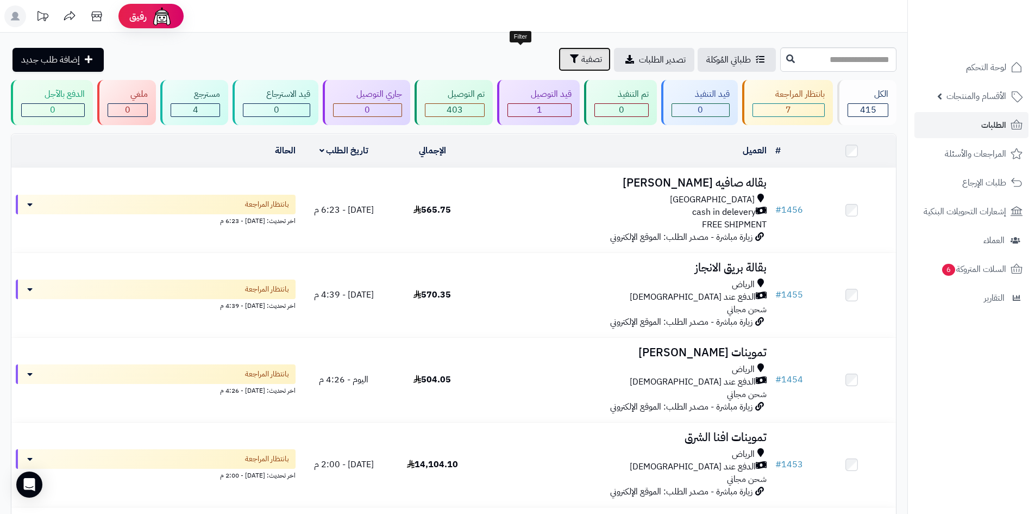
click at [582, 59] on span "تصفية" at bounding box center [592, 59] width 21 height 13
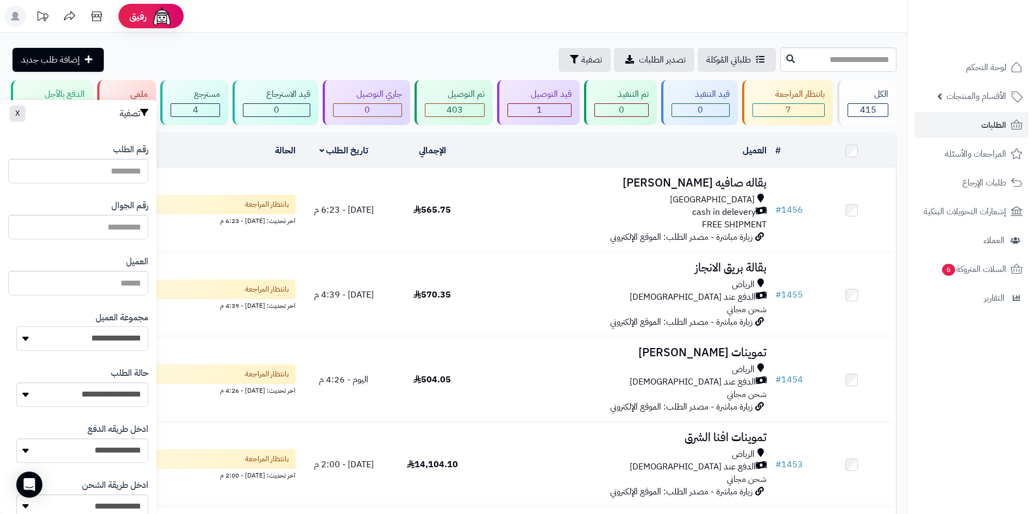
click at [125, 337] on select "**********" at bounding box center [82, 338] width 132 height 24
select select "*"
click at [16, 326] on select "**********" at bounding box center [82, 338] width 132 height 24
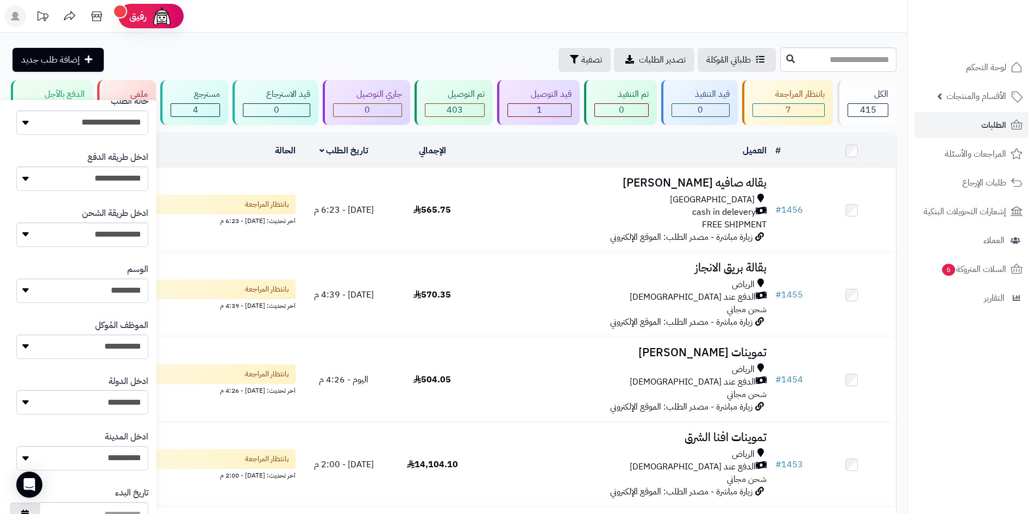
scroll to position [462, 0]
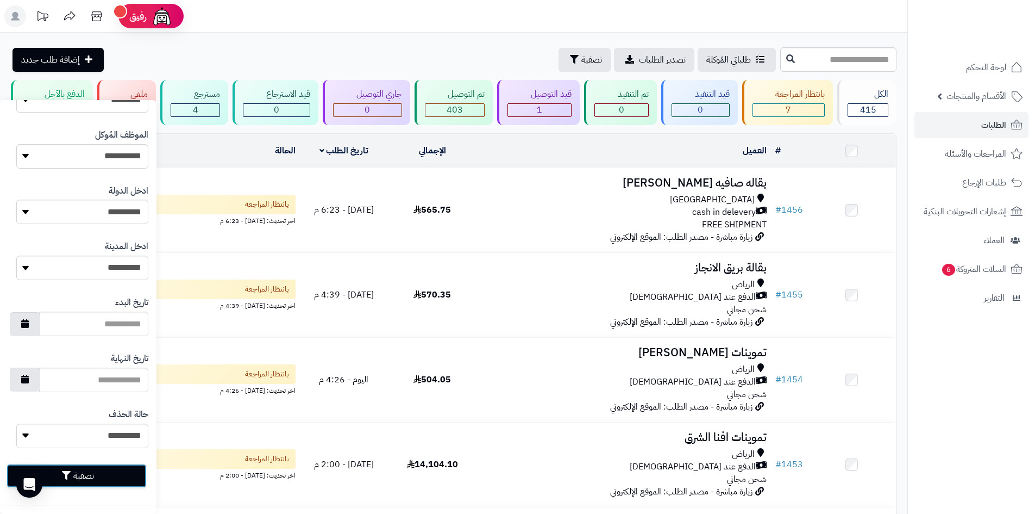
click at [126, 469] on button "تصفية" at bounding box center [77, 476] width 140 height 24
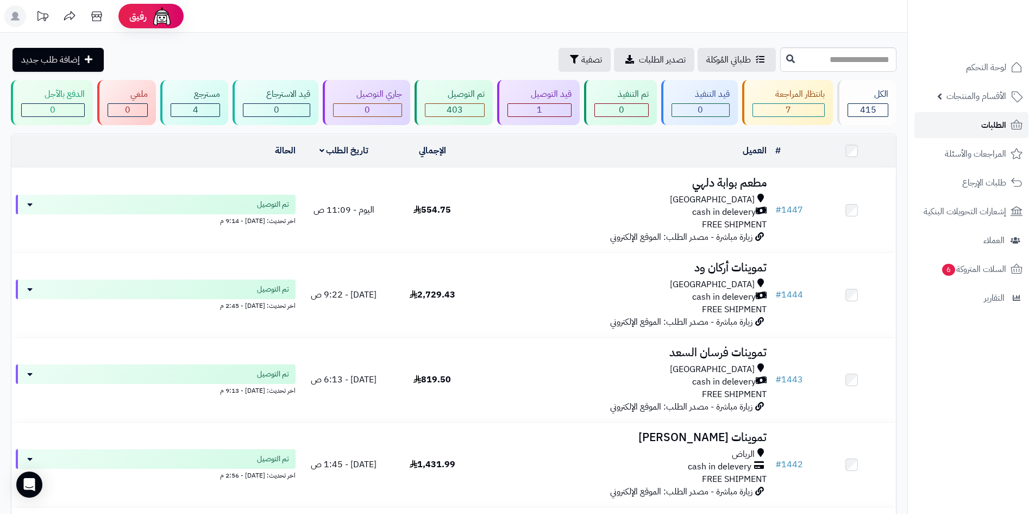
click at [965, 126] on link "الطلبات" at bounding box center [972, 125] width 114 height 26
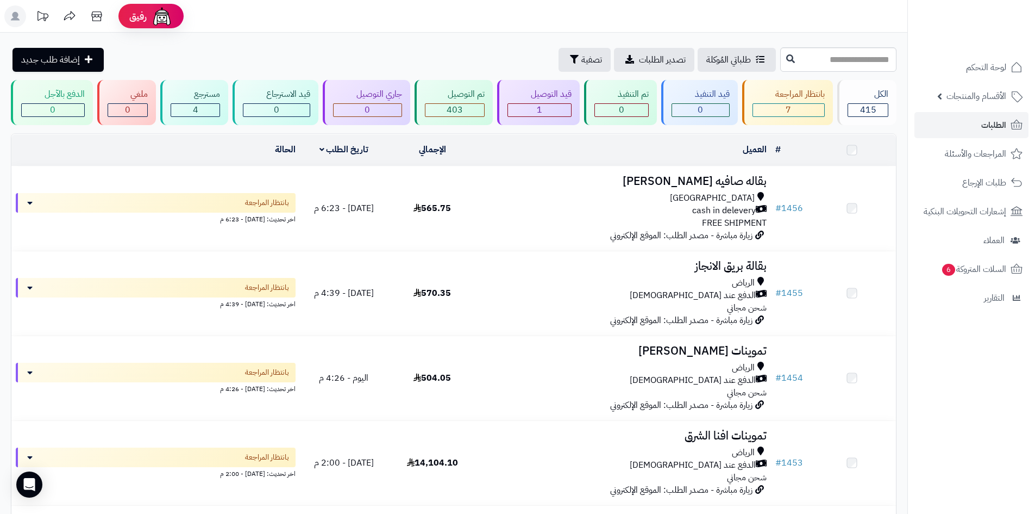
click at [613, 201] on div "[GEOGRAPHIC_DATA]" at bounding box center [624, 198] width 286 height 13
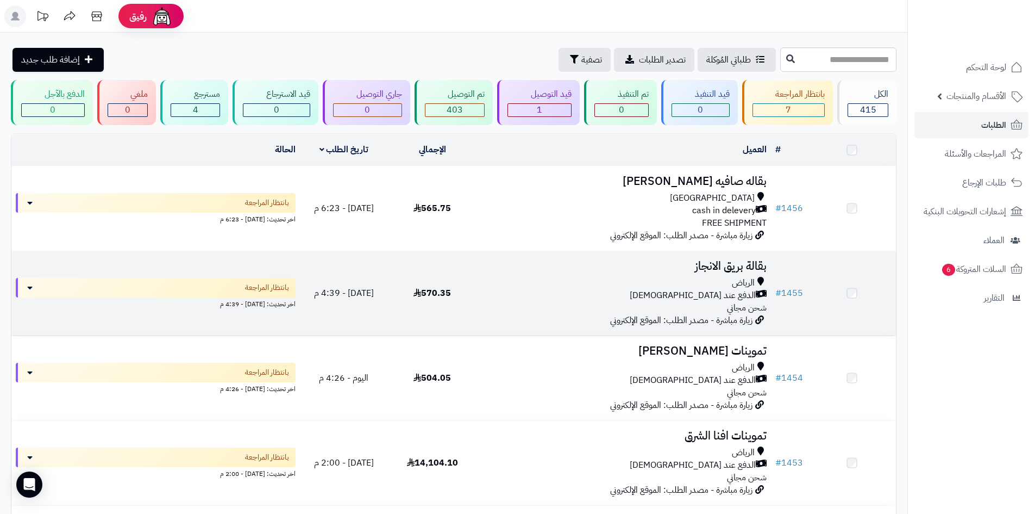
click at [618, 286] on div "الرياض" at bounding box center [624, 283] width 286 height 13
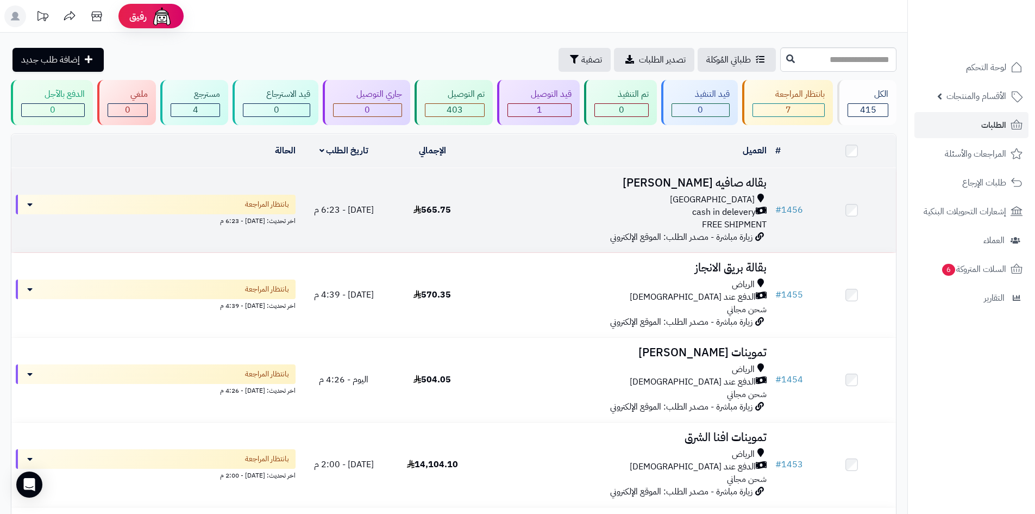
click at [657, 210] on div "cash in delevery" at bounding box center [624, 212] width 286 height 13
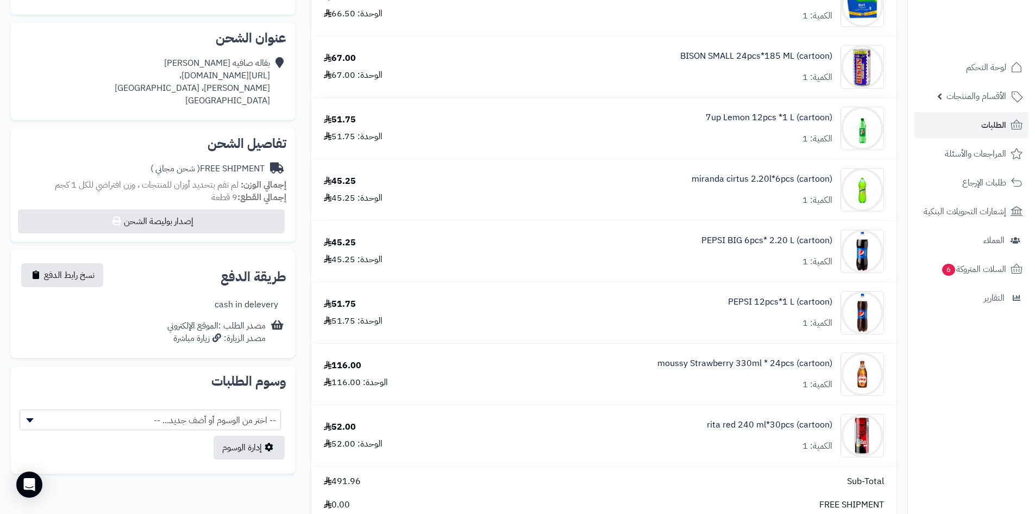
scroll to position [272, 0]
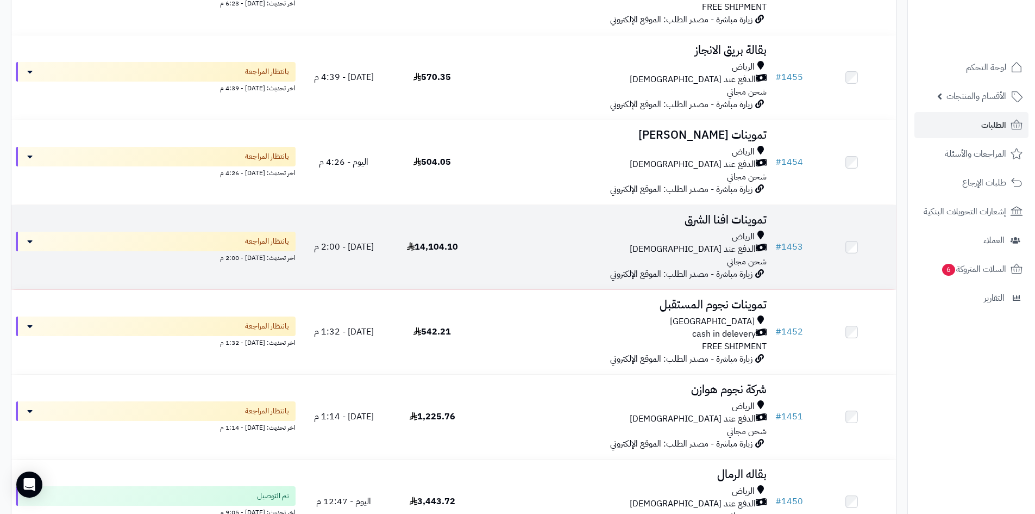
scroll to position [272, 0]
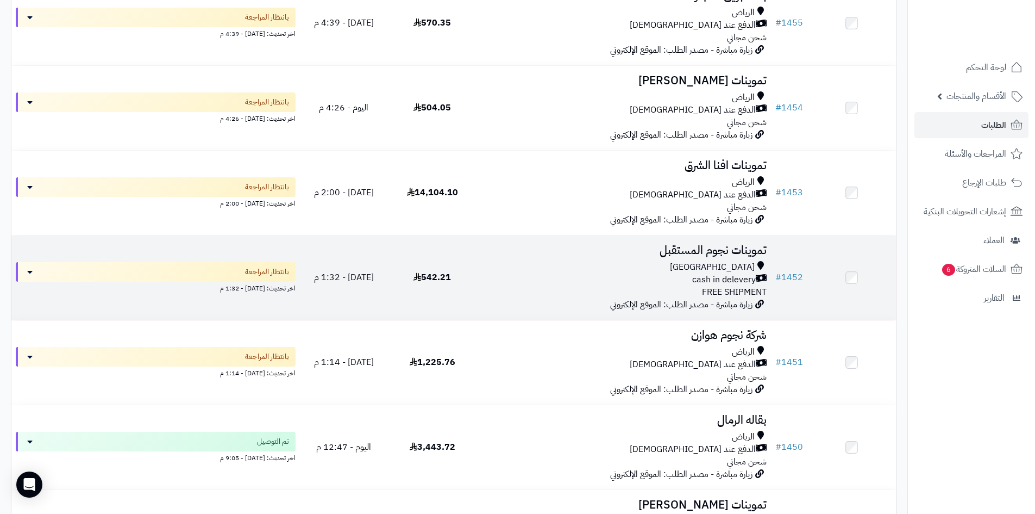
click at [635, 274] on div "cash in delevery" at bounding box center [624, 279] width 286 height 13
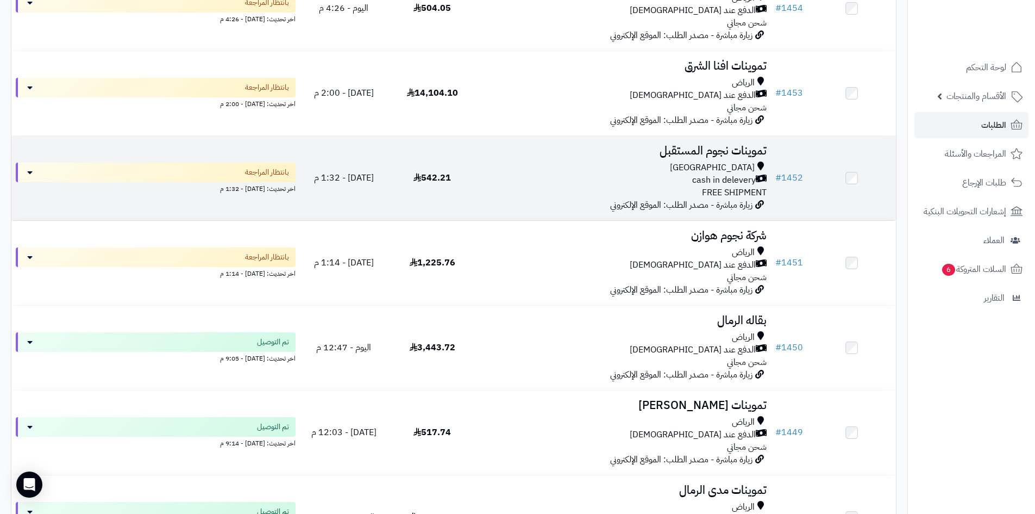
scroll to position [380, 0]
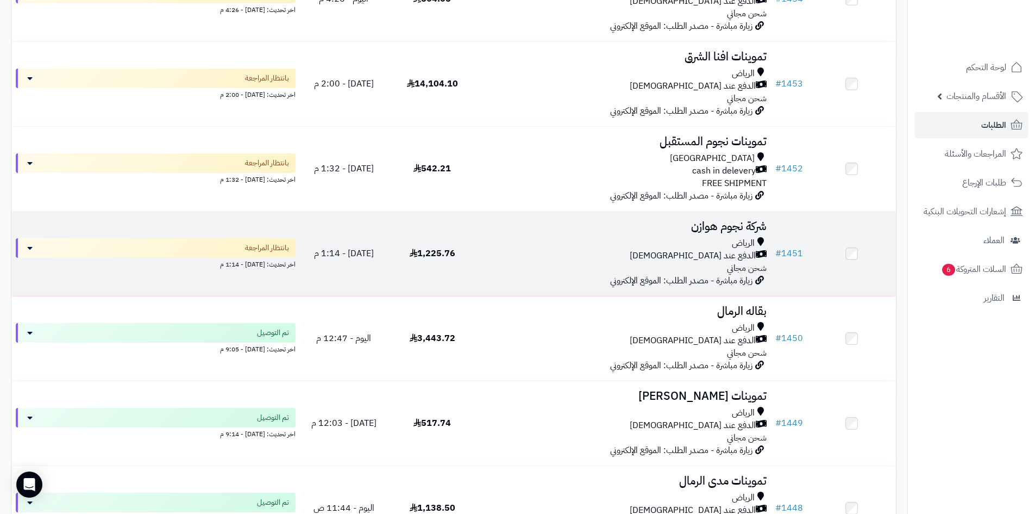
click at [607, 254] on div "الدفع عند الاستلام" at bounding box center [624, 255] width 286 height 13
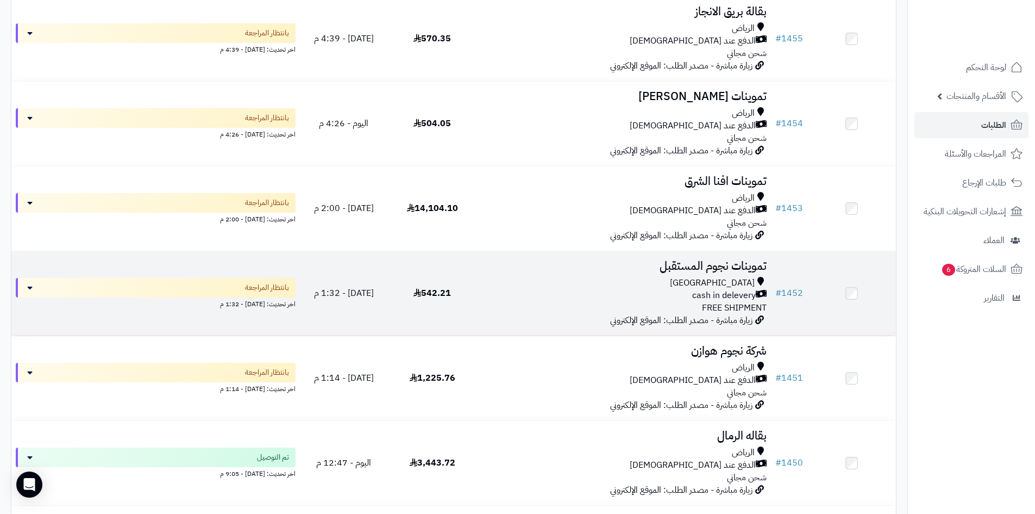
scroll to position [326, 0]
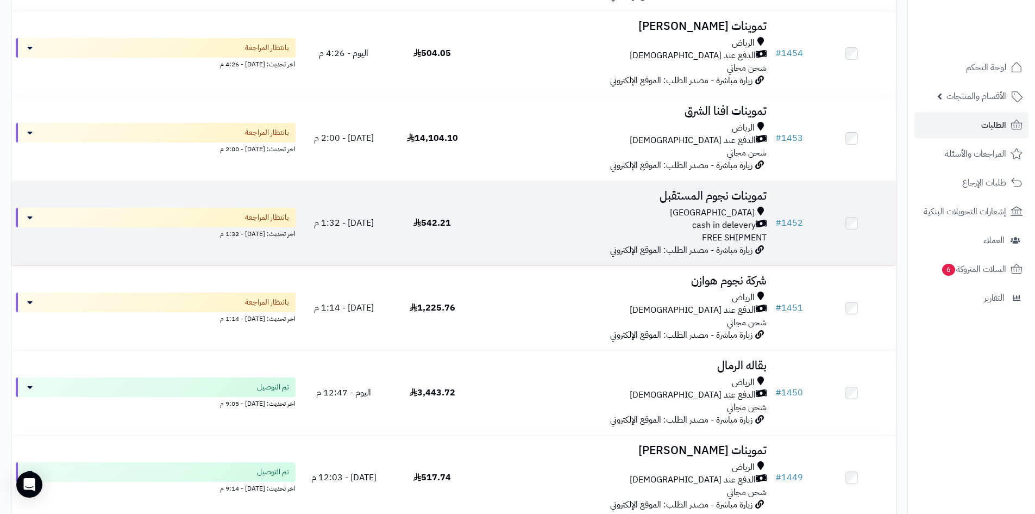
click at [588, 230] on div "[GEOGRAPHIC_DATA] cash in delevery FREE SHIPMENT" at bounding box center [624, 226] width 286 height 38
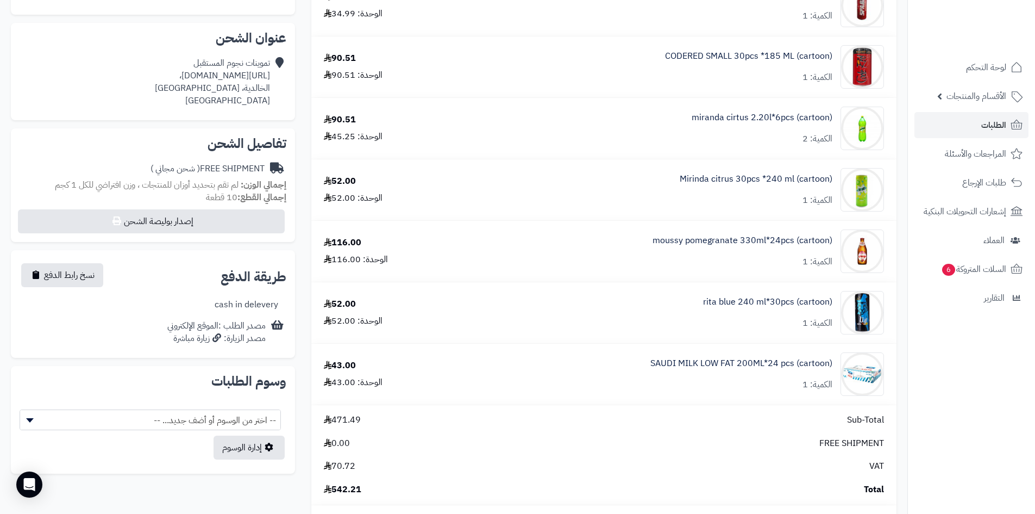
scroll to position [272, 0]
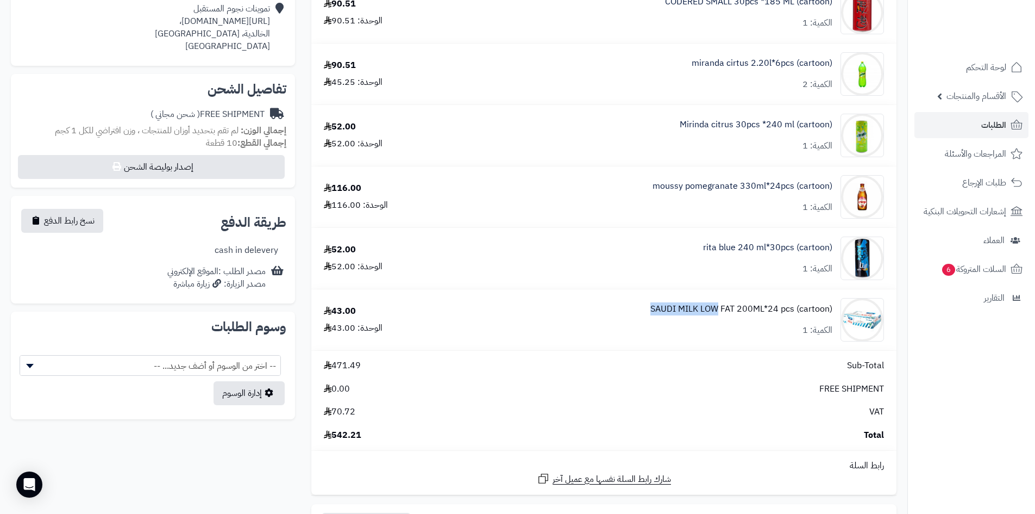
drag, startPoint x: 642, startPoint y: 308, endPoint x: 720, endPoint y: 304, distance: 77.8
click at [720, 304] on div "SAUDI MILK LOW FAT 200ML*24 pcs (cartoon) الكمية: 1" at bounding box center [675, 319] width 436 height 43
copy link "SAUDI MILK LOW"
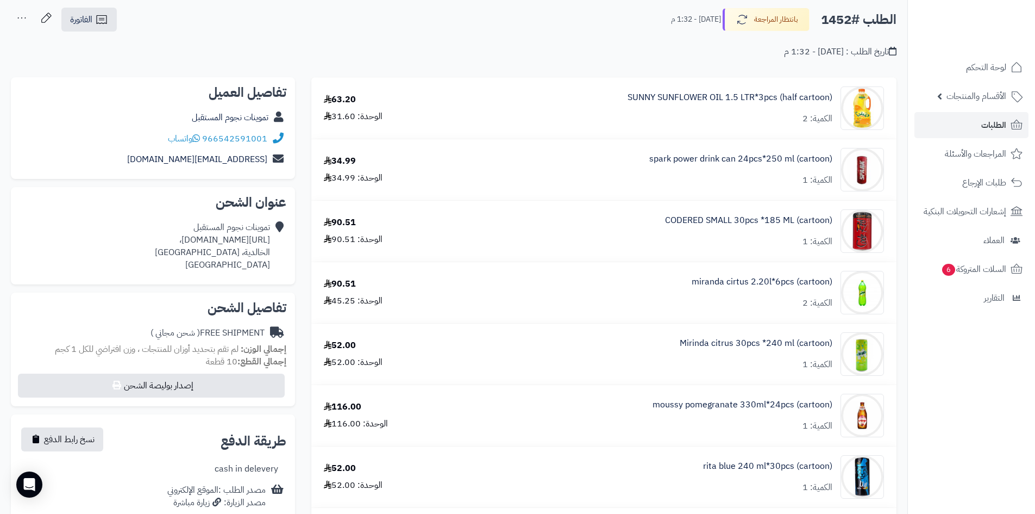
scroll to position [0, 0]
